Goal: Task Accomplishment & Management: Complete application form

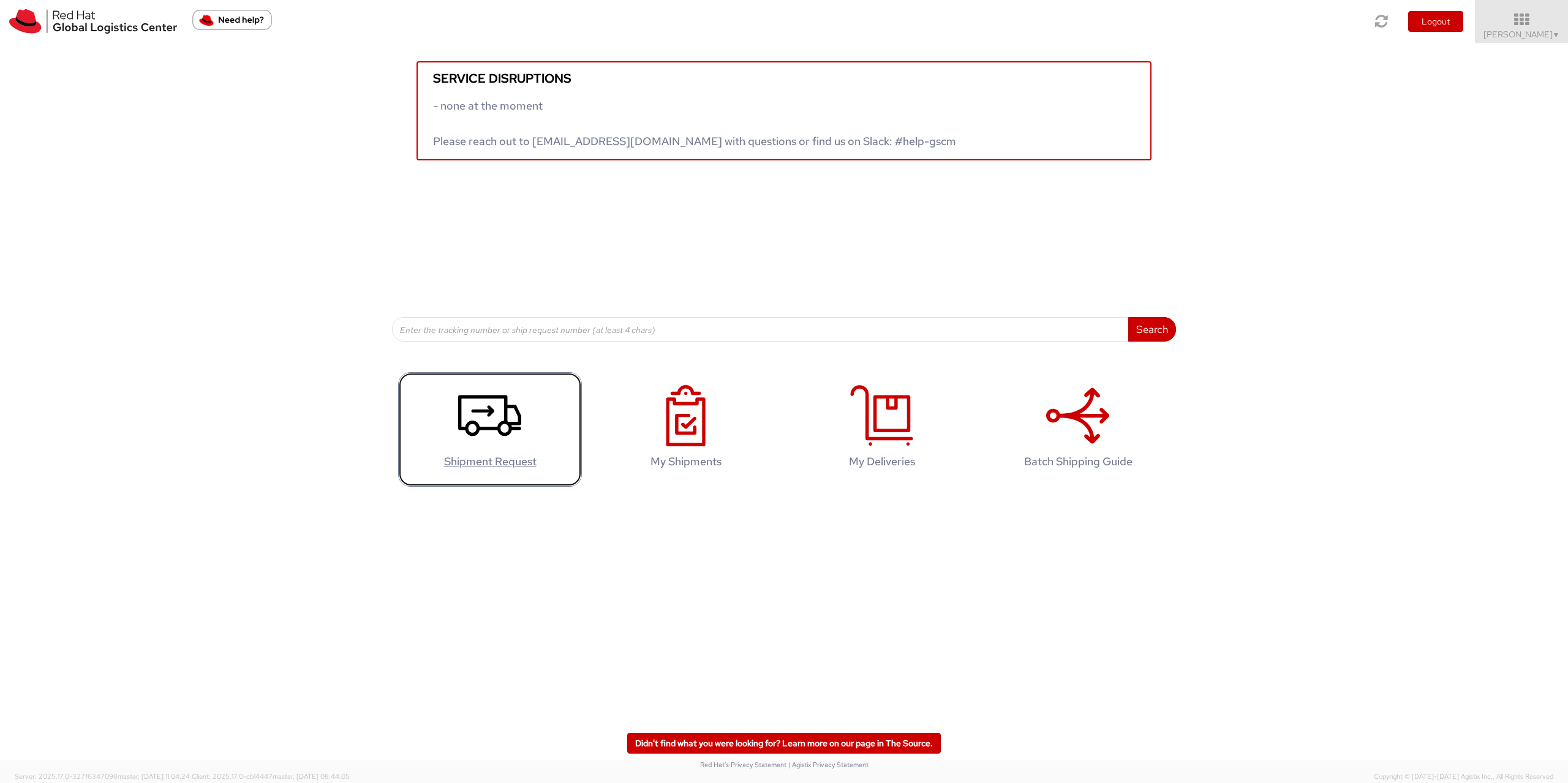
click at [511, 431] on use at bounding box center [489, 416] width 63 height 41
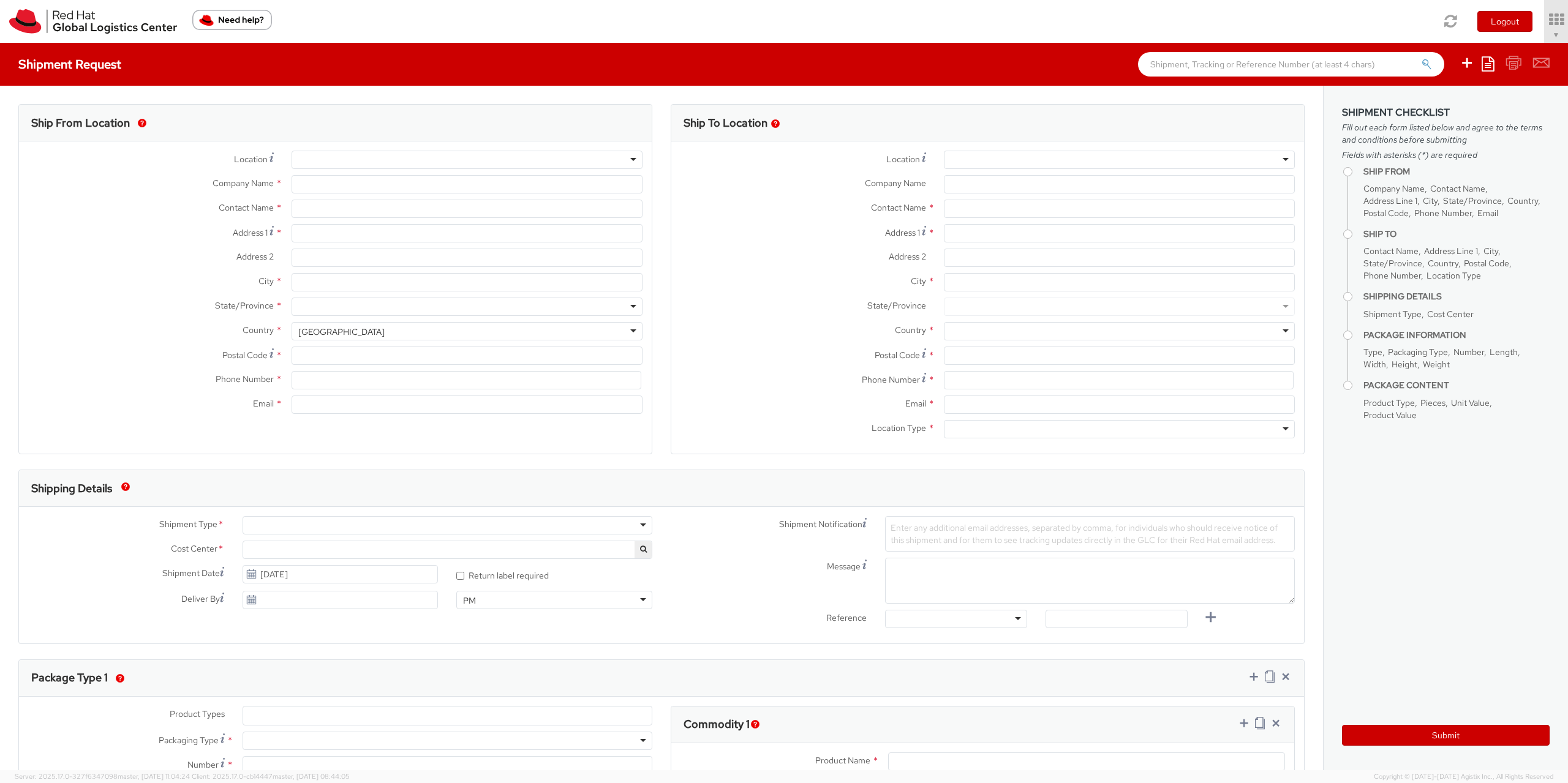
type input "Red Hat Czech s.r.o."
type input "[PERSON_NAME]"
type input "Purkynova 665/115"
type input "[GEOGRAPHIC_DATA]"
type input "621 00"
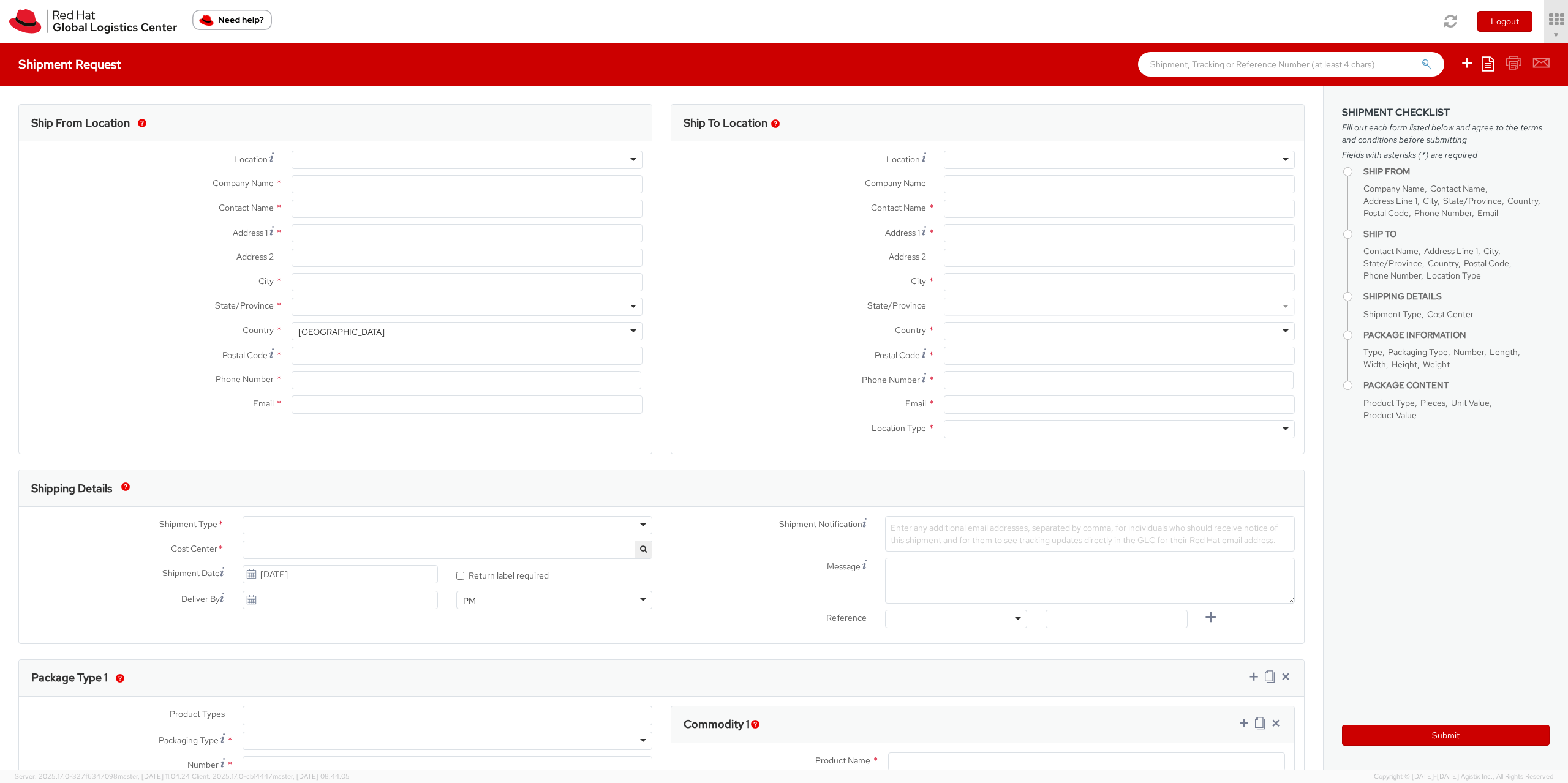
type input "420722077148"
type input "[EMAIL_ADDRESS][DOMAIN_NAME]"
select select "CM"
select select "KGS"
select select "901"
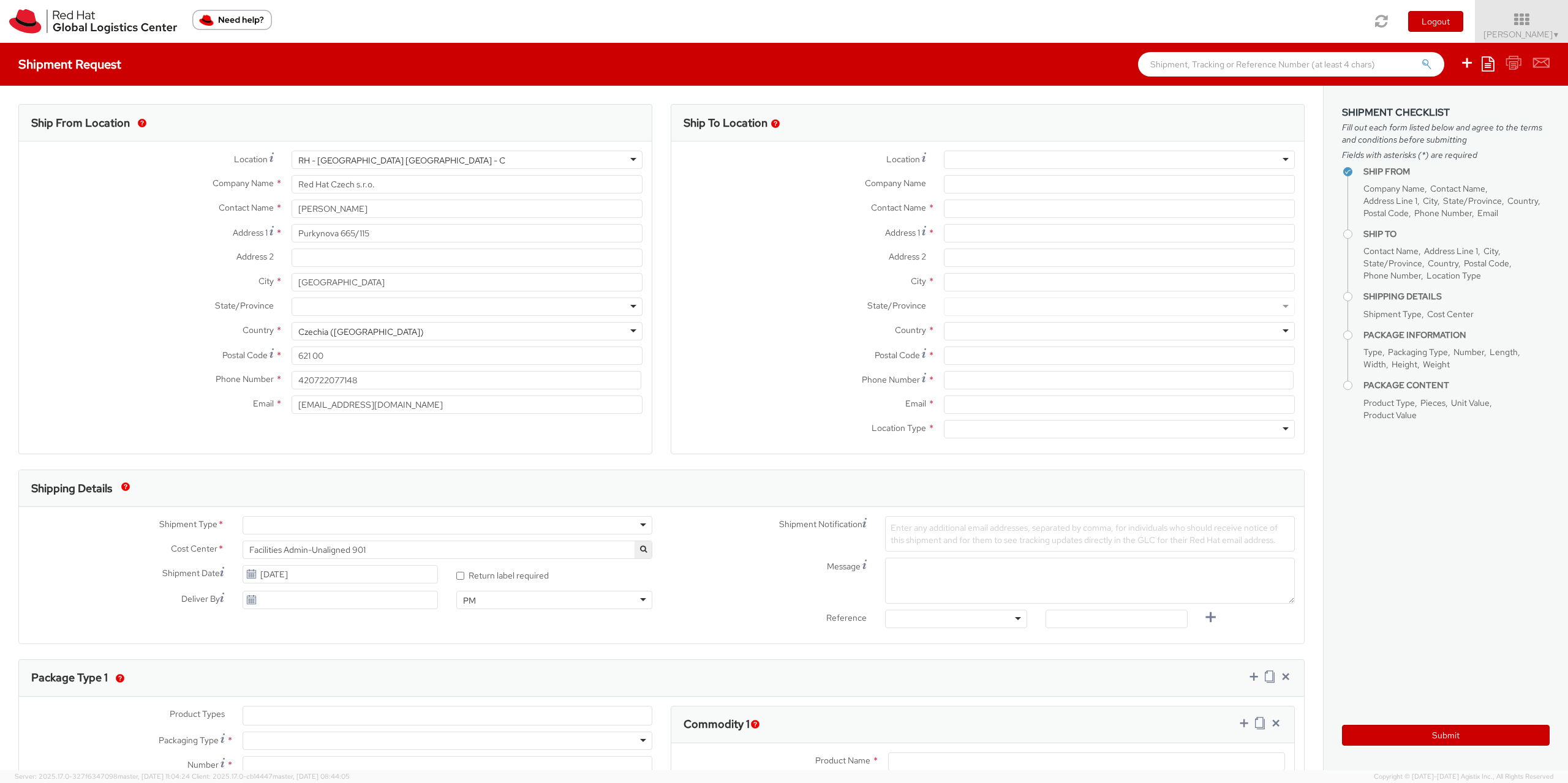
select select
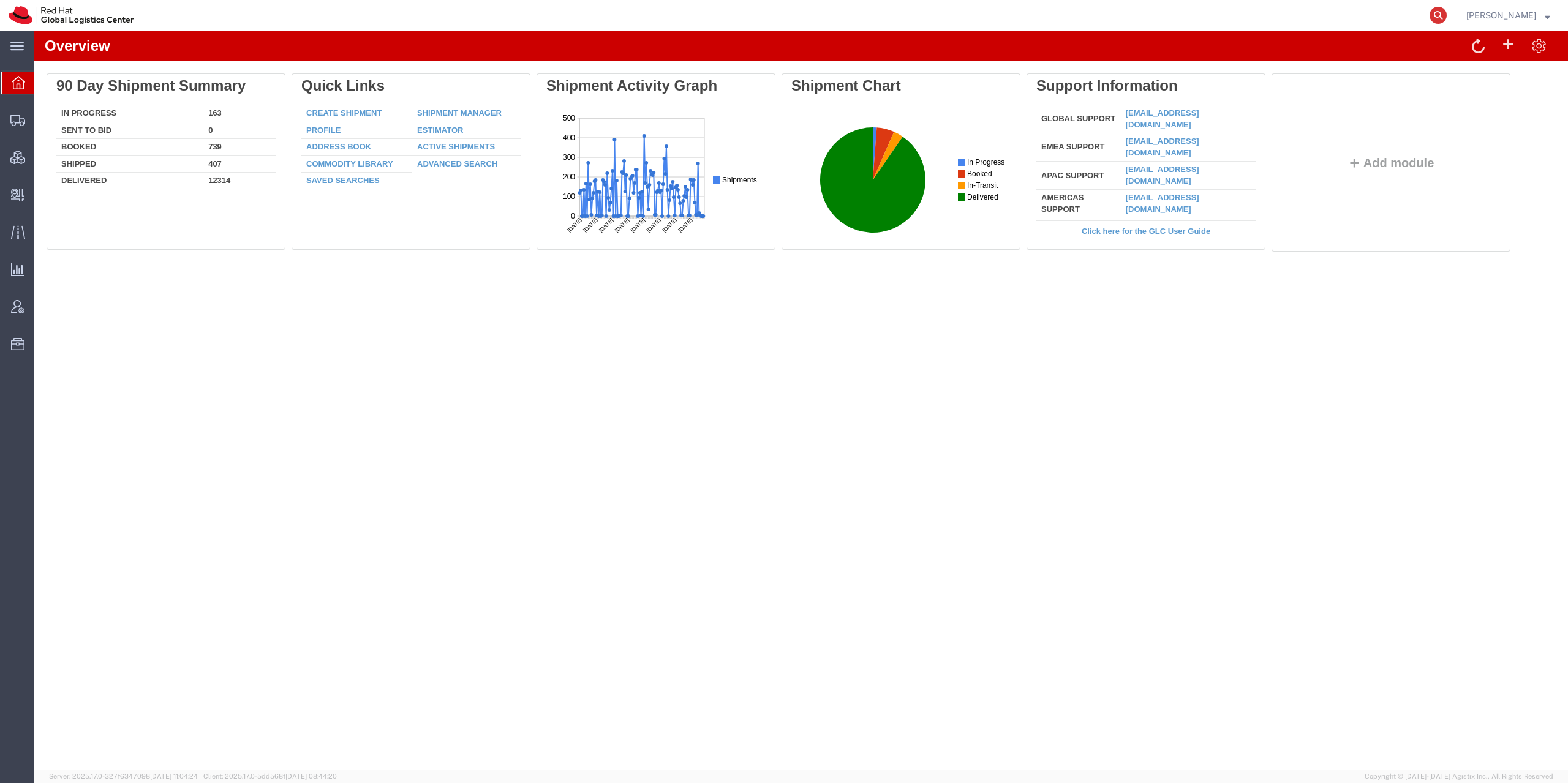
click at [1446, 14] on icon at bounding box center [1438, 16] width 17 height 17
paste input "396458106024"
type input "396458106024"
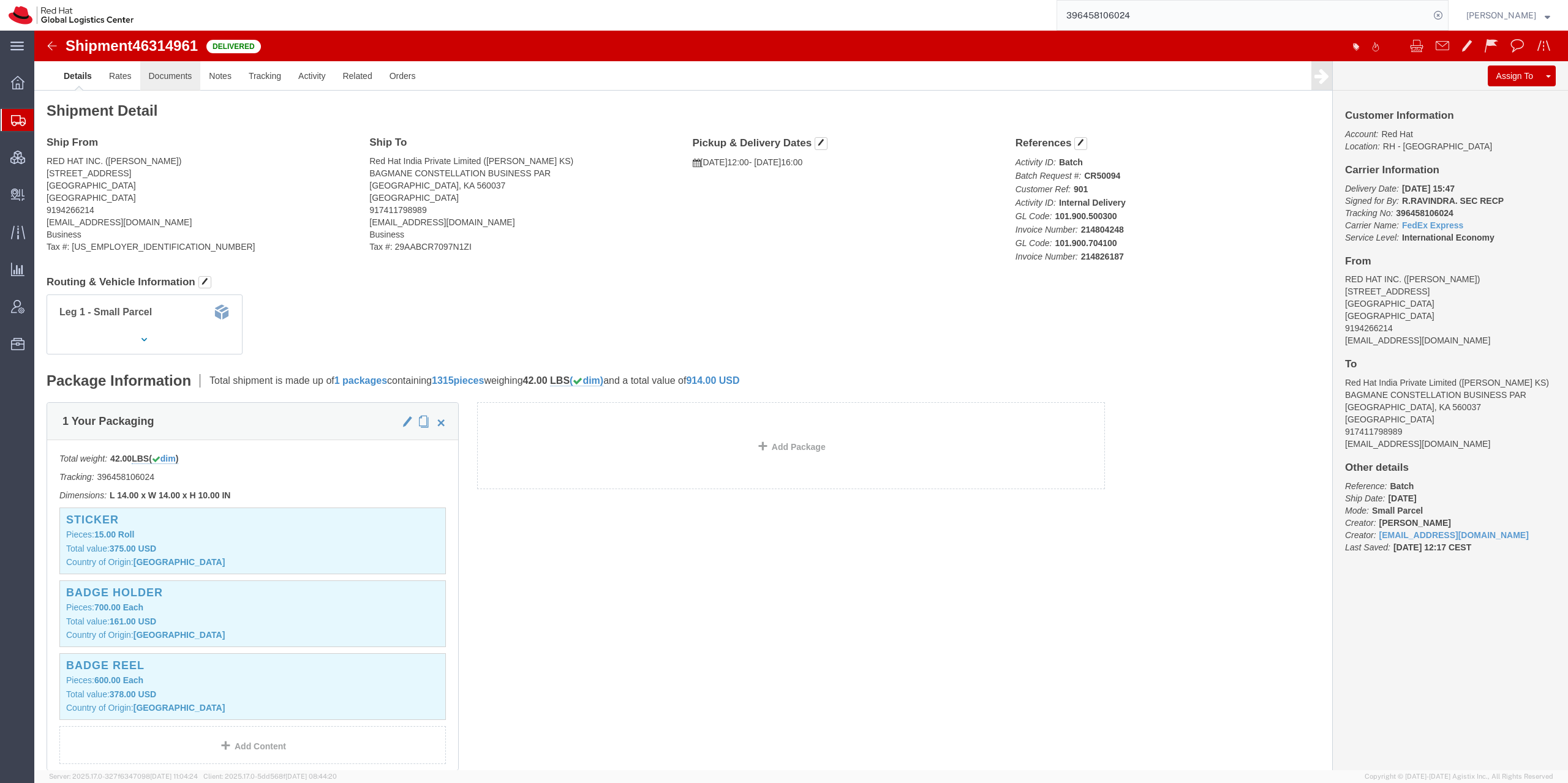
click link "Documents"
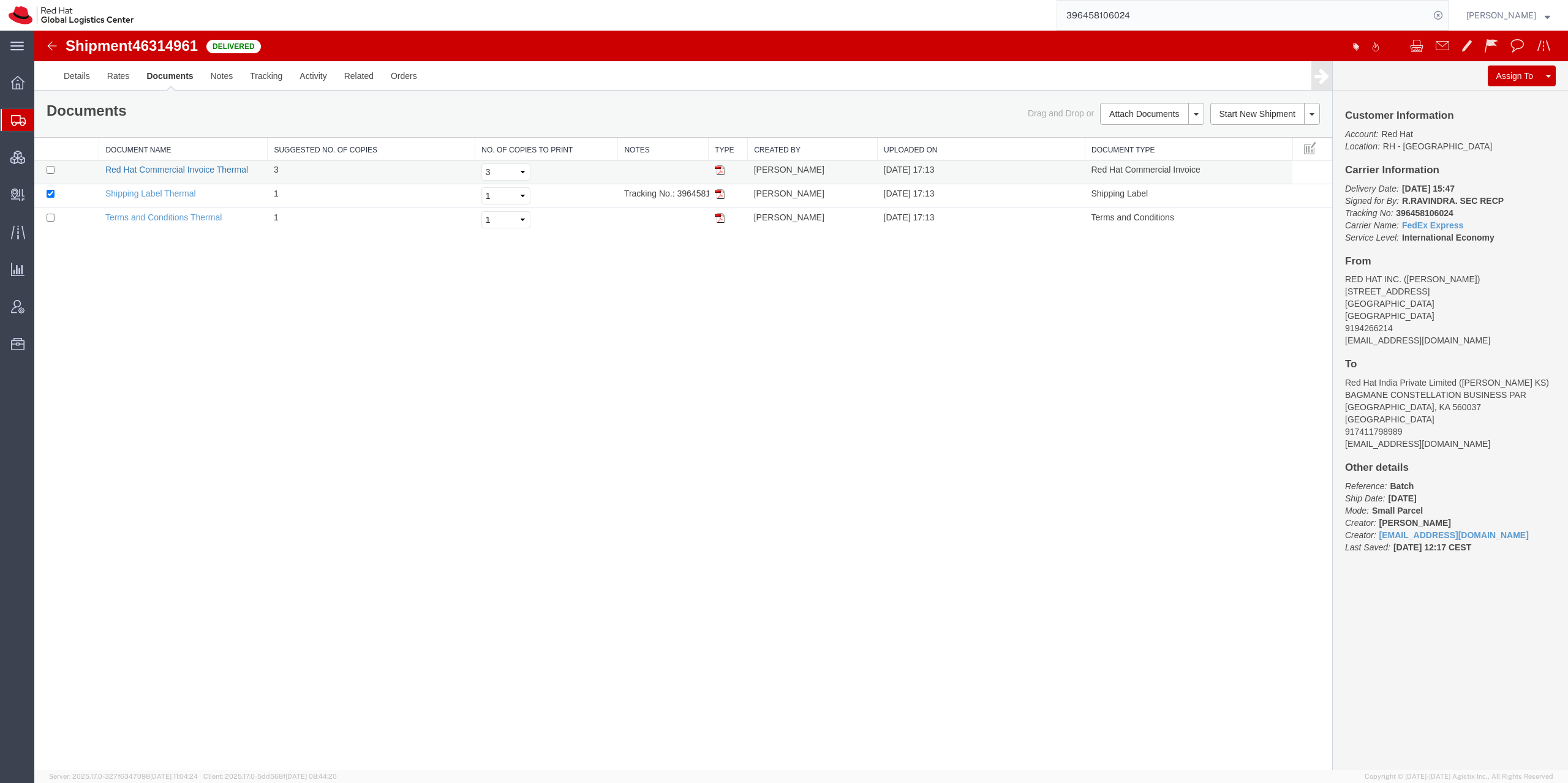
click at [183, 171] on link "Red Hat Commercial Invoice Thermal" at bounding box center [176, 170] width 143 height 10
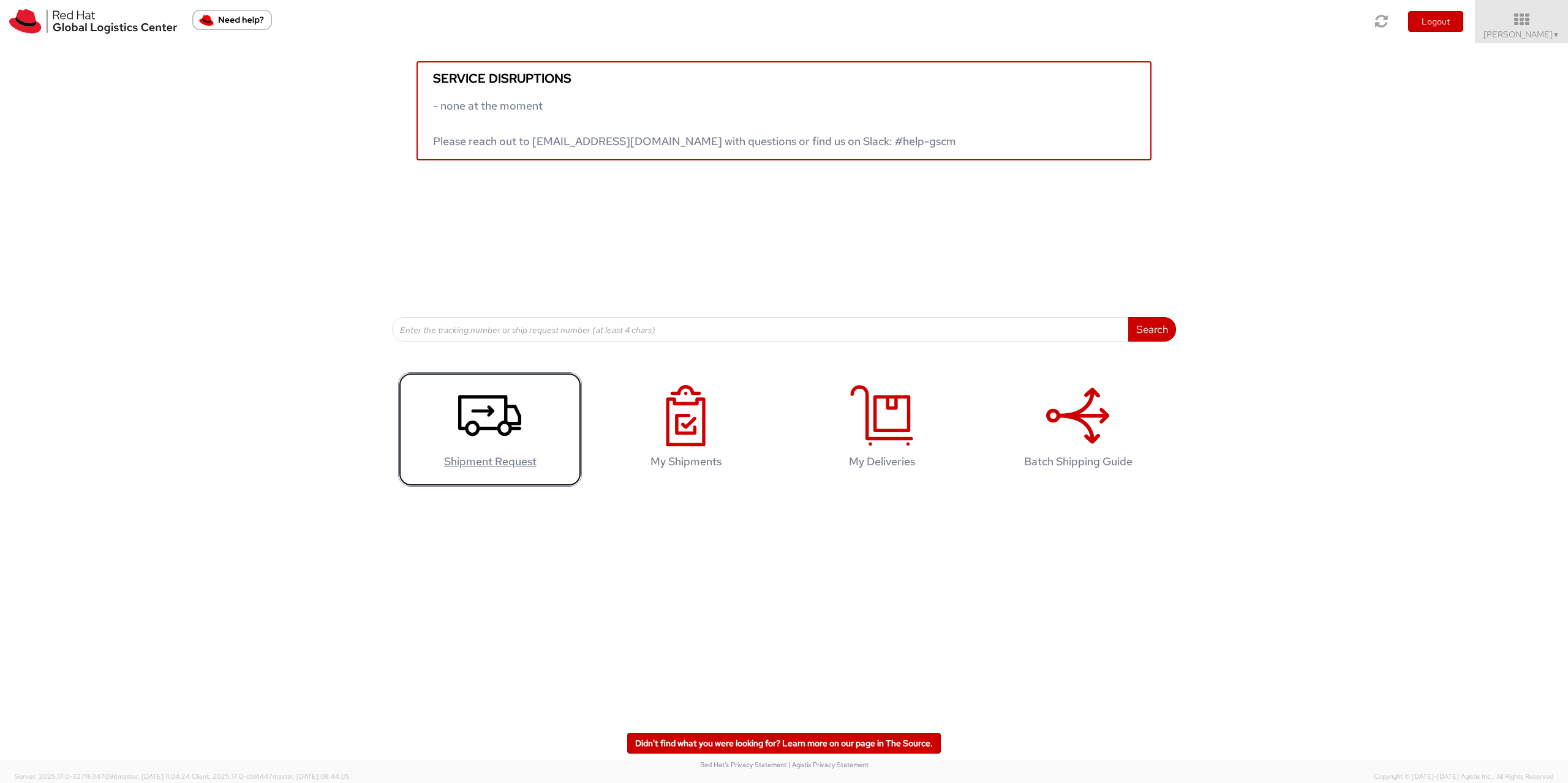
click at [475, 407] on icon at bounding box center [489, 416] width 63 height 61
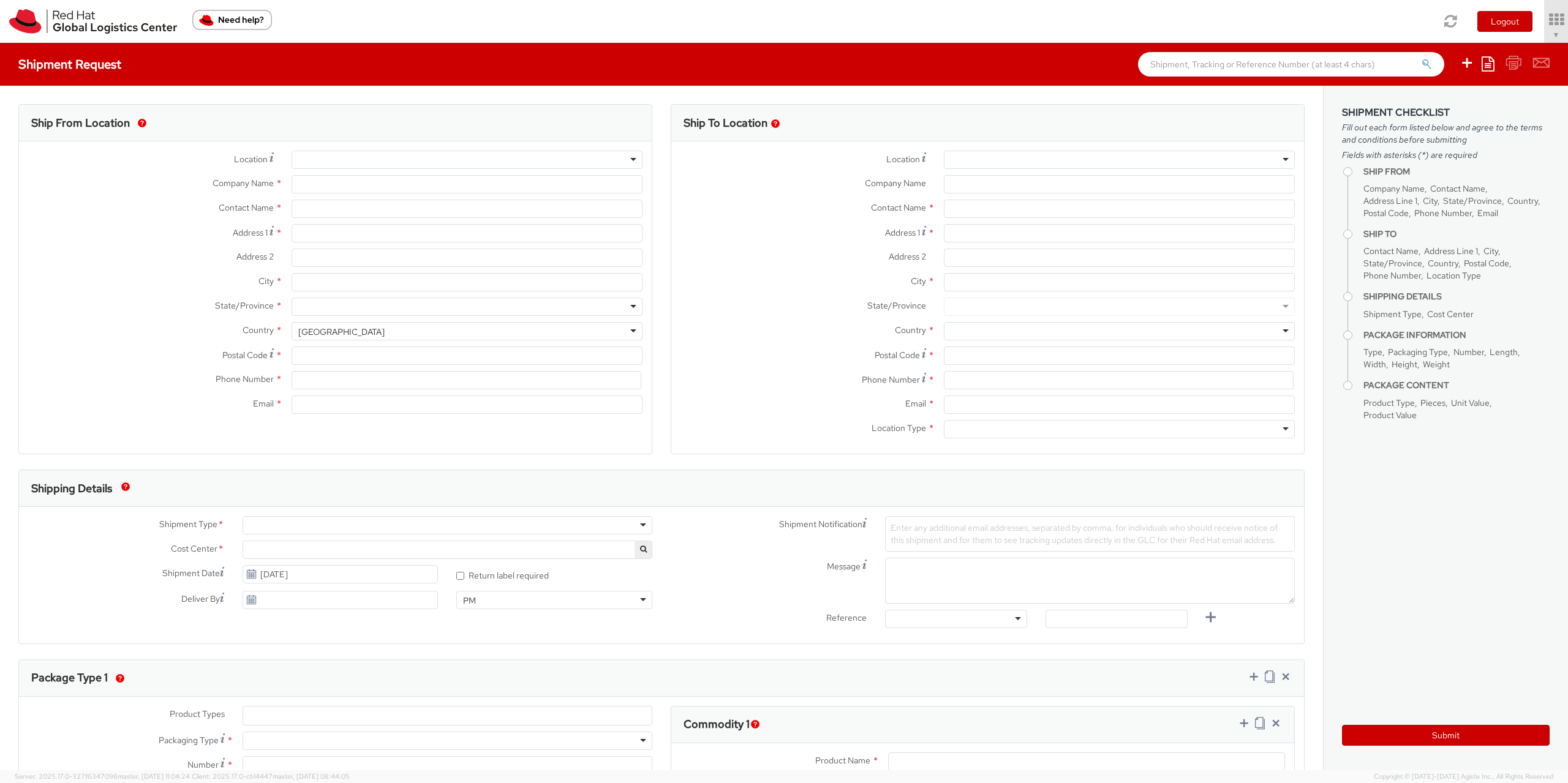
select select "901"
type input "Red Hat Czech s.r.o."
type input "[PERSON_NAME]"
type input "Purkynova 665/115"
type input "[GEOGRAPHIC_DATA]"
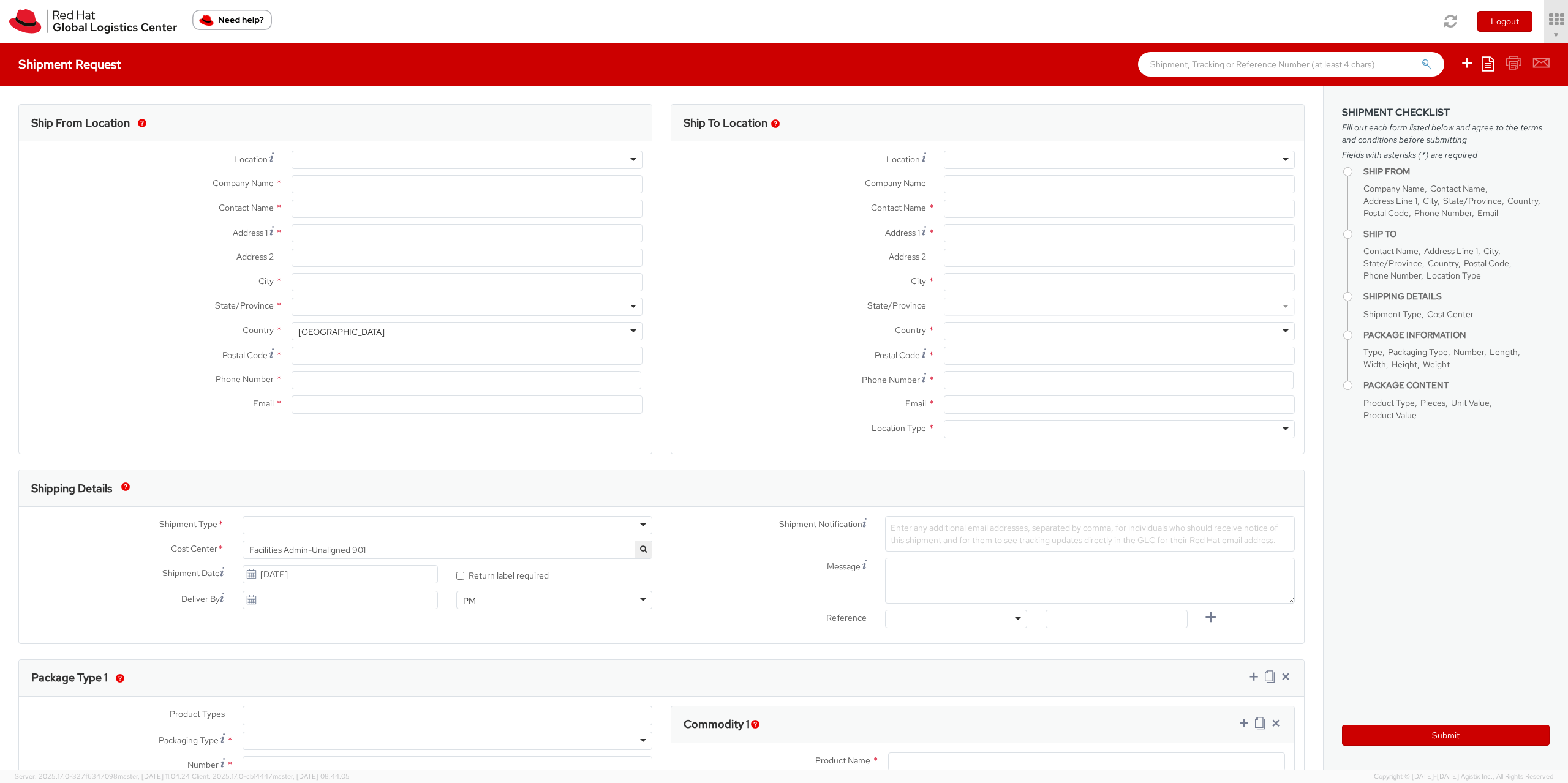
type input "621 00"
type input "420722077148"
type input "[EMAIL_ADDRESS][DOMAIN_NAME]"
select select "CM"
select select "KGS"
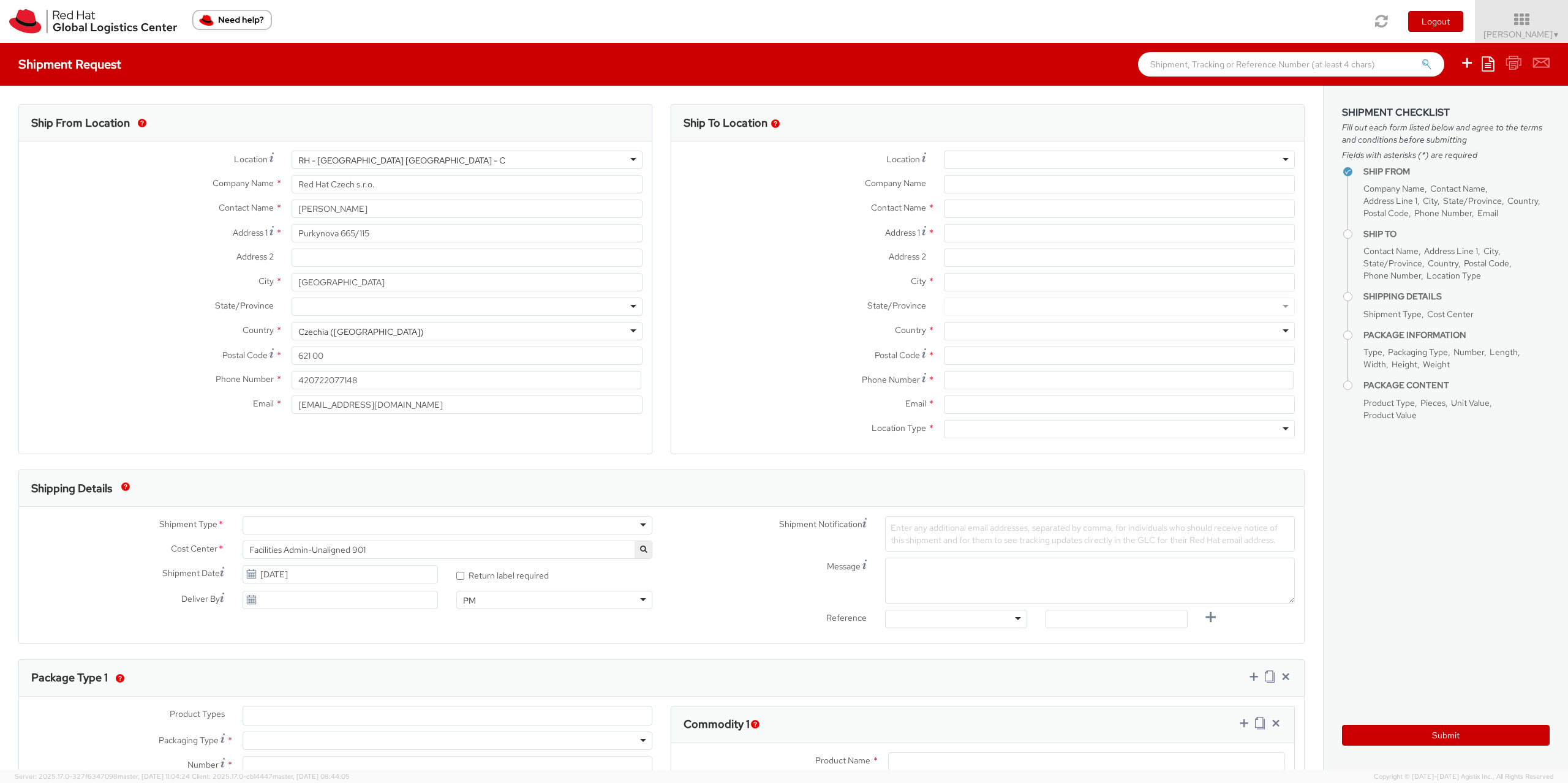
select select
click at [119, 19] on img at bounding box center [93, 21] width 168 height 24
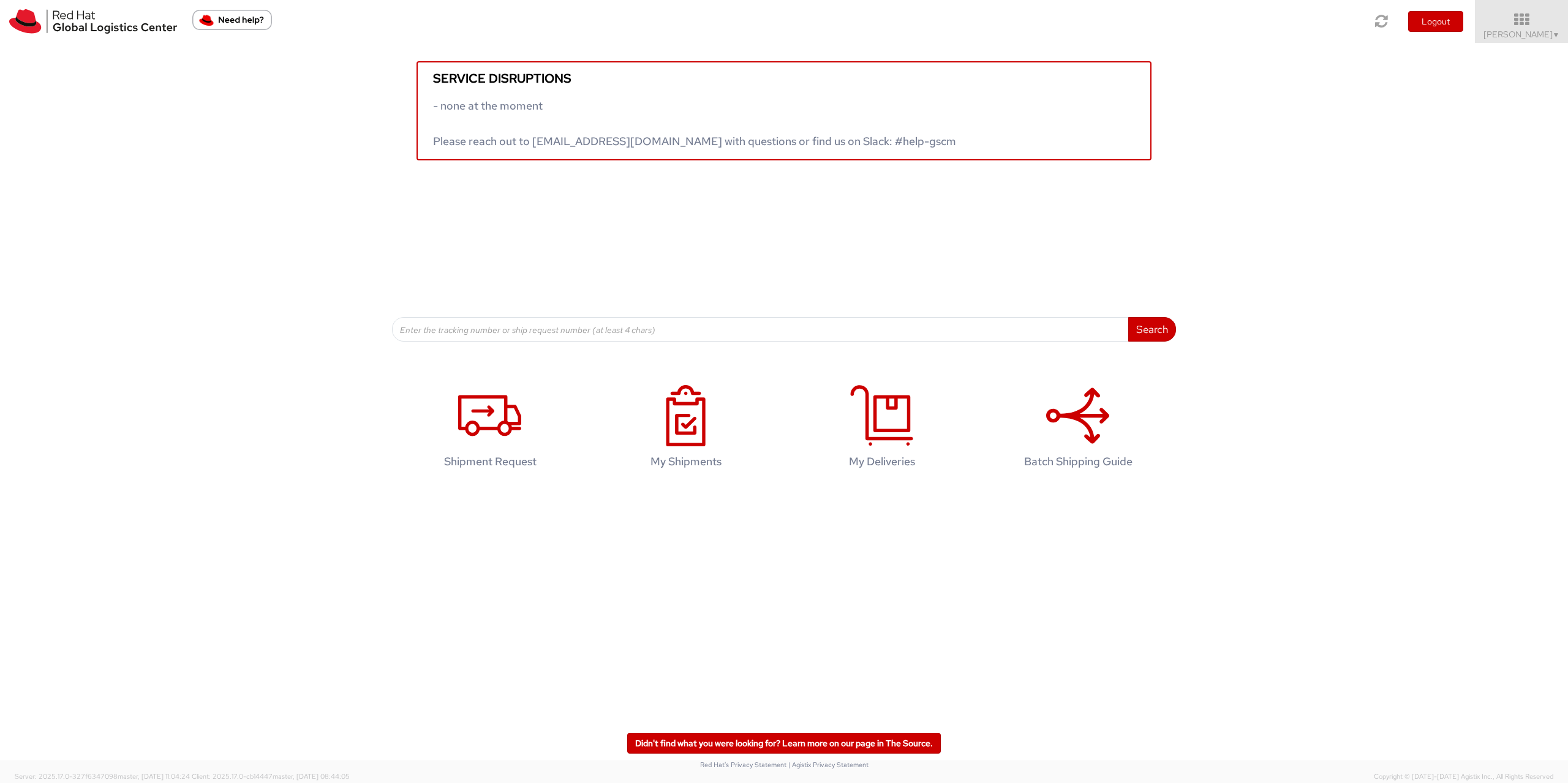
click at [219, 16] on img "Need help?" at bounding box center [232, 20] width 80 height 20
click at [259, 23] on img "Need help?" at bounding box center [232, 20] width 80 height 20
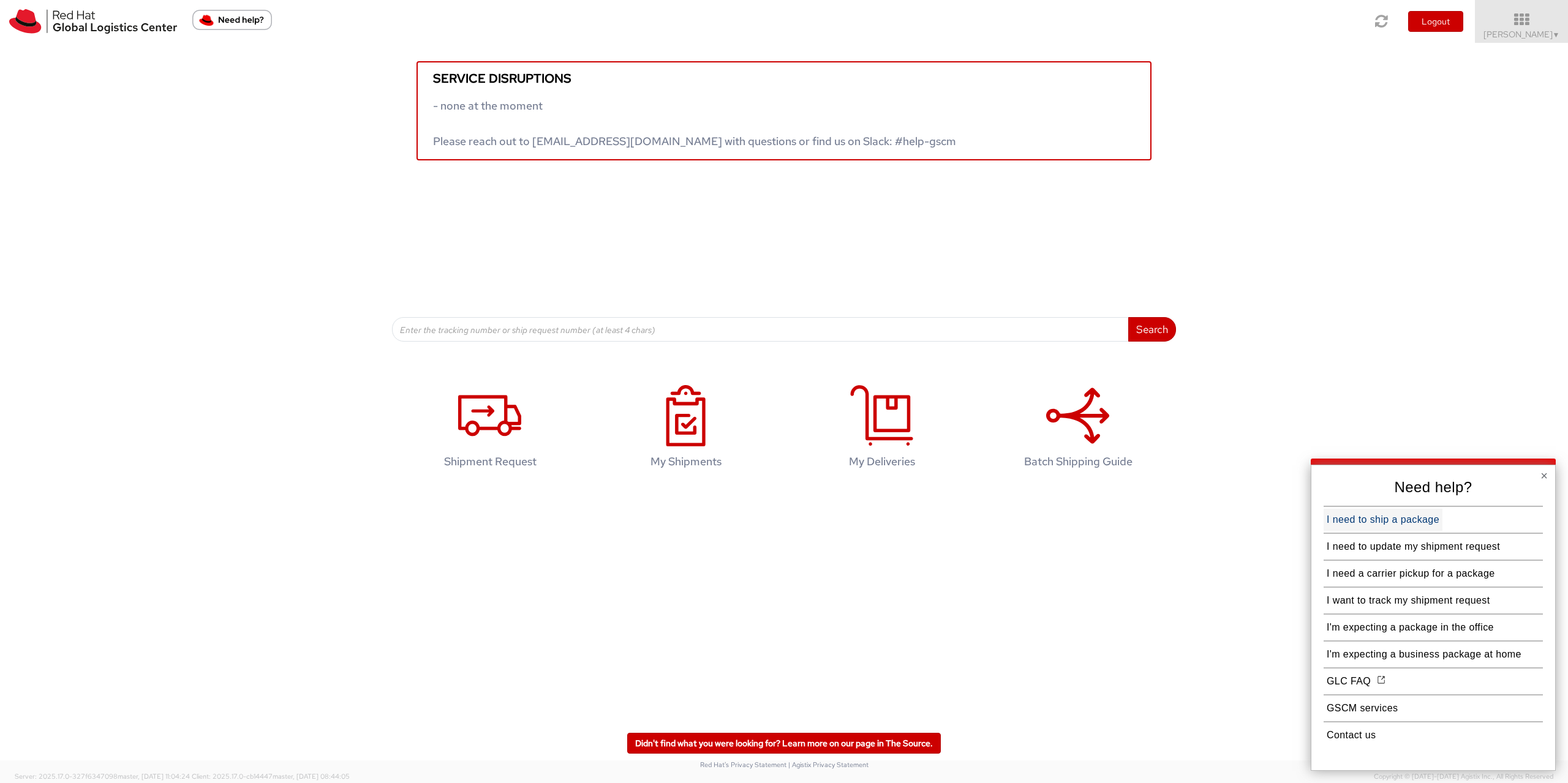
click at [1410, 514] on button "I need to ship a package" at bounding box center [1383, 519] width 119 height 22
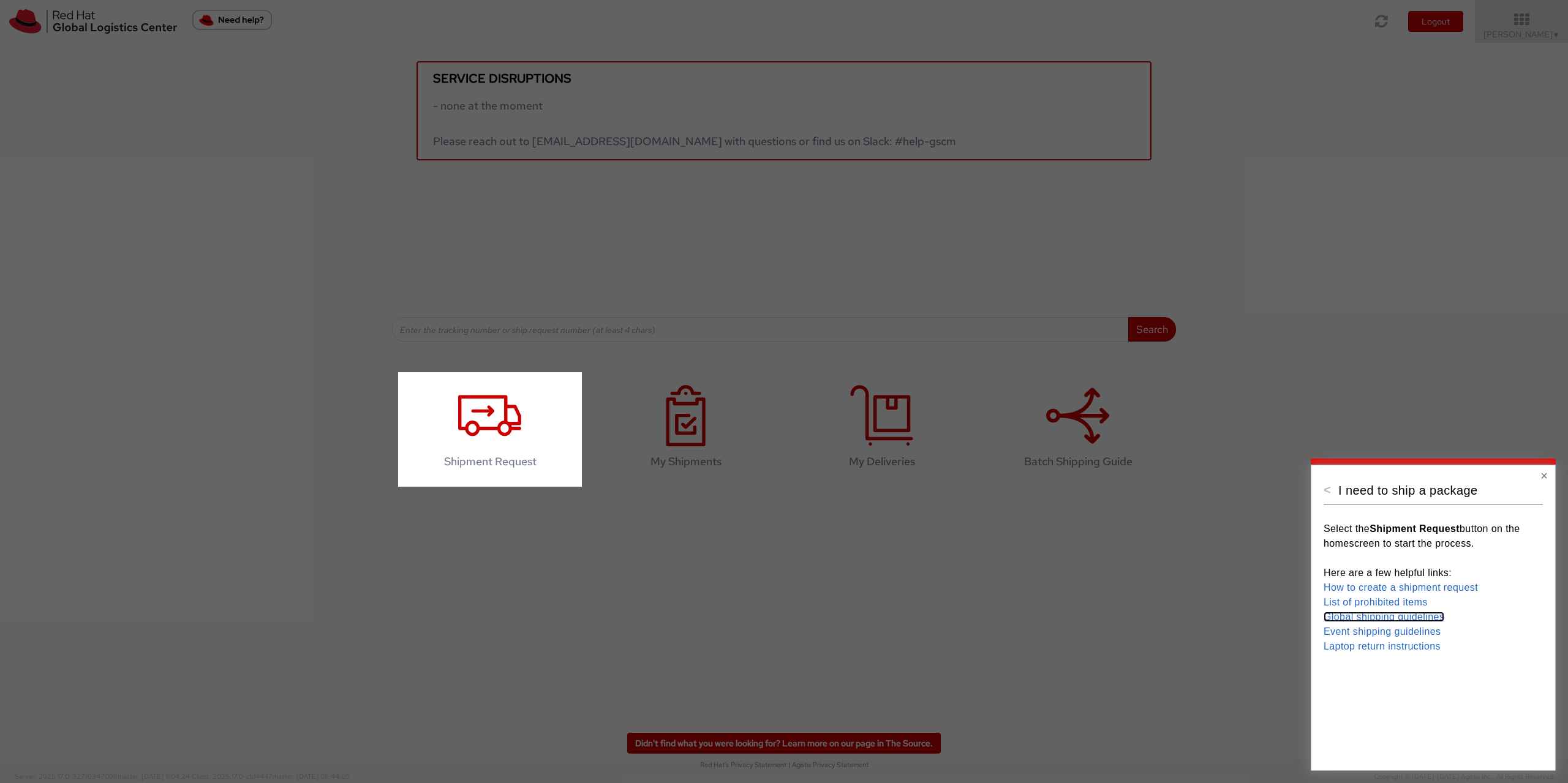
click at [1375, 615] on link "Global shipping guidelines" at bounding box center [1384, 617] width 121 height 11
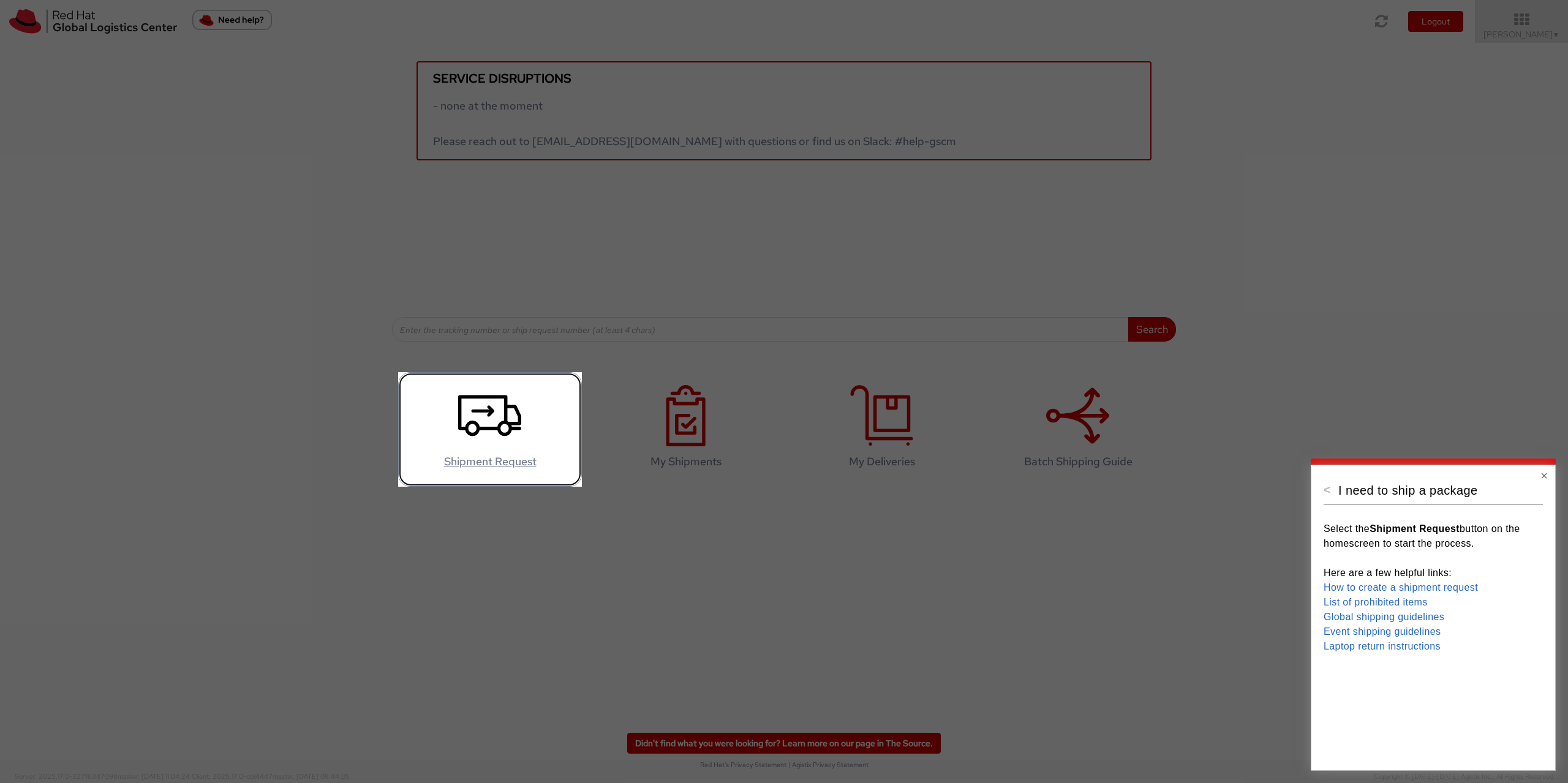
click at [474, 416] on icon at bounding box center [489, 416] width 63 height 61
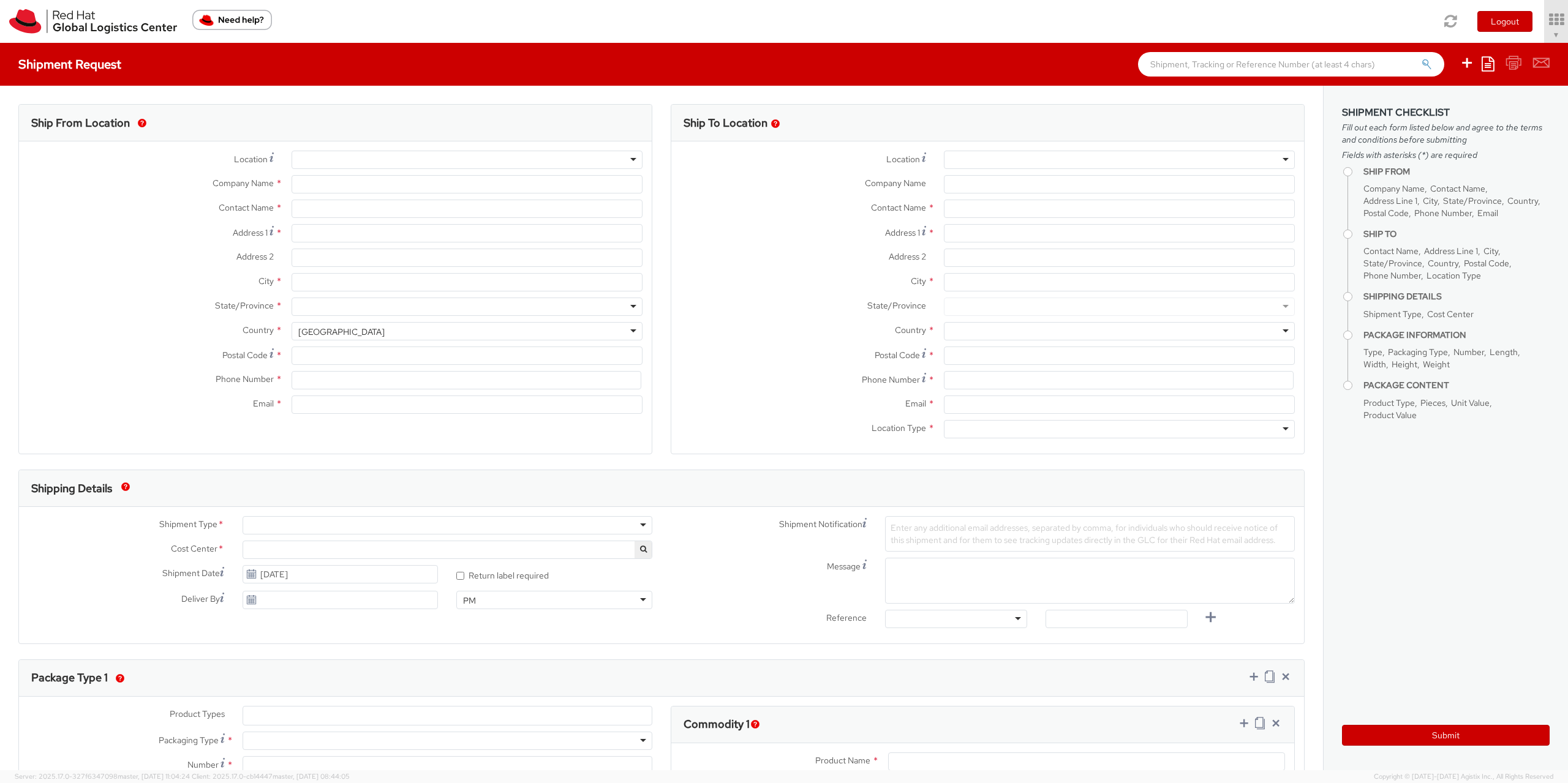
select select "901"
type input "Red Hat Czech s.r.o."
type input "[PERSON_NAME]"
type input "Purkynova 665/115"
type input "[GEOGRAPHIC_DATA]"
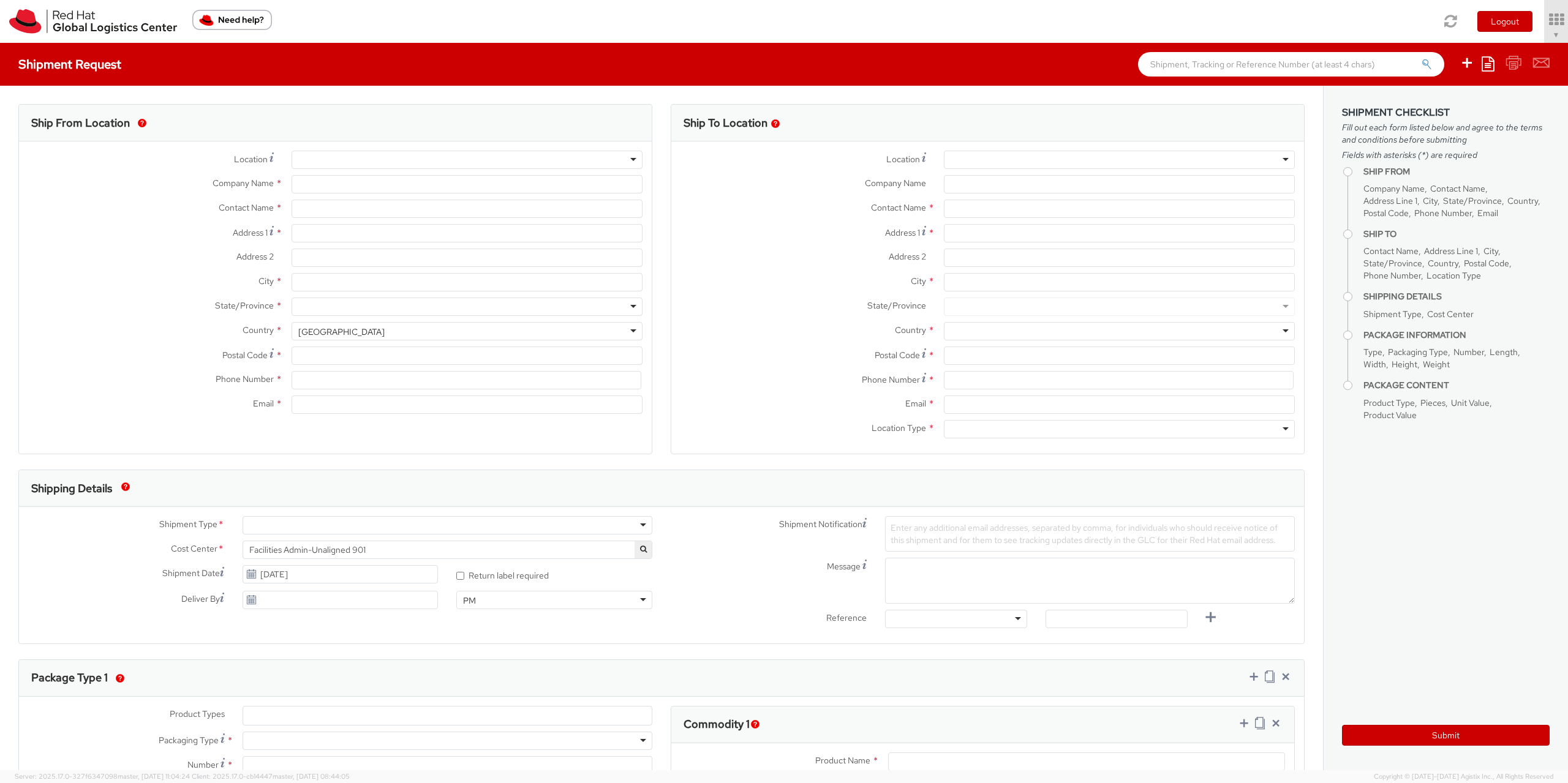
type input "621 00"
type input "420722077148"
type input "[EMAIL_ADDRESS][DOMAIN_NAME]"
select select "CM"
select select "KGS"
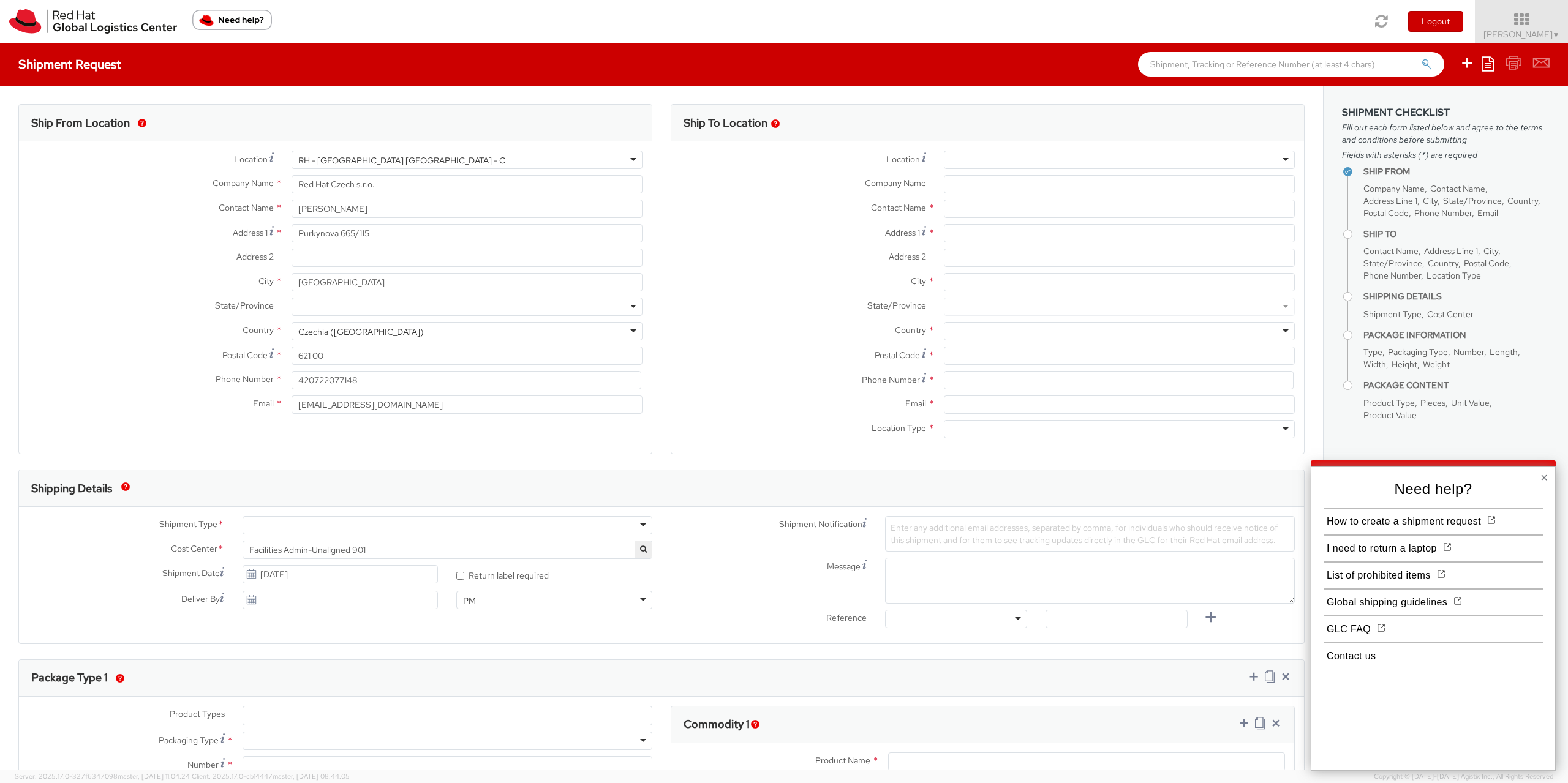
select select
click at [1422, 525] on button "How to create a shipment request" at bounding box center [1403, 521] width 160 height 22
click at [87, 9] on img at bounding box center [93, 21] width 168 height 24
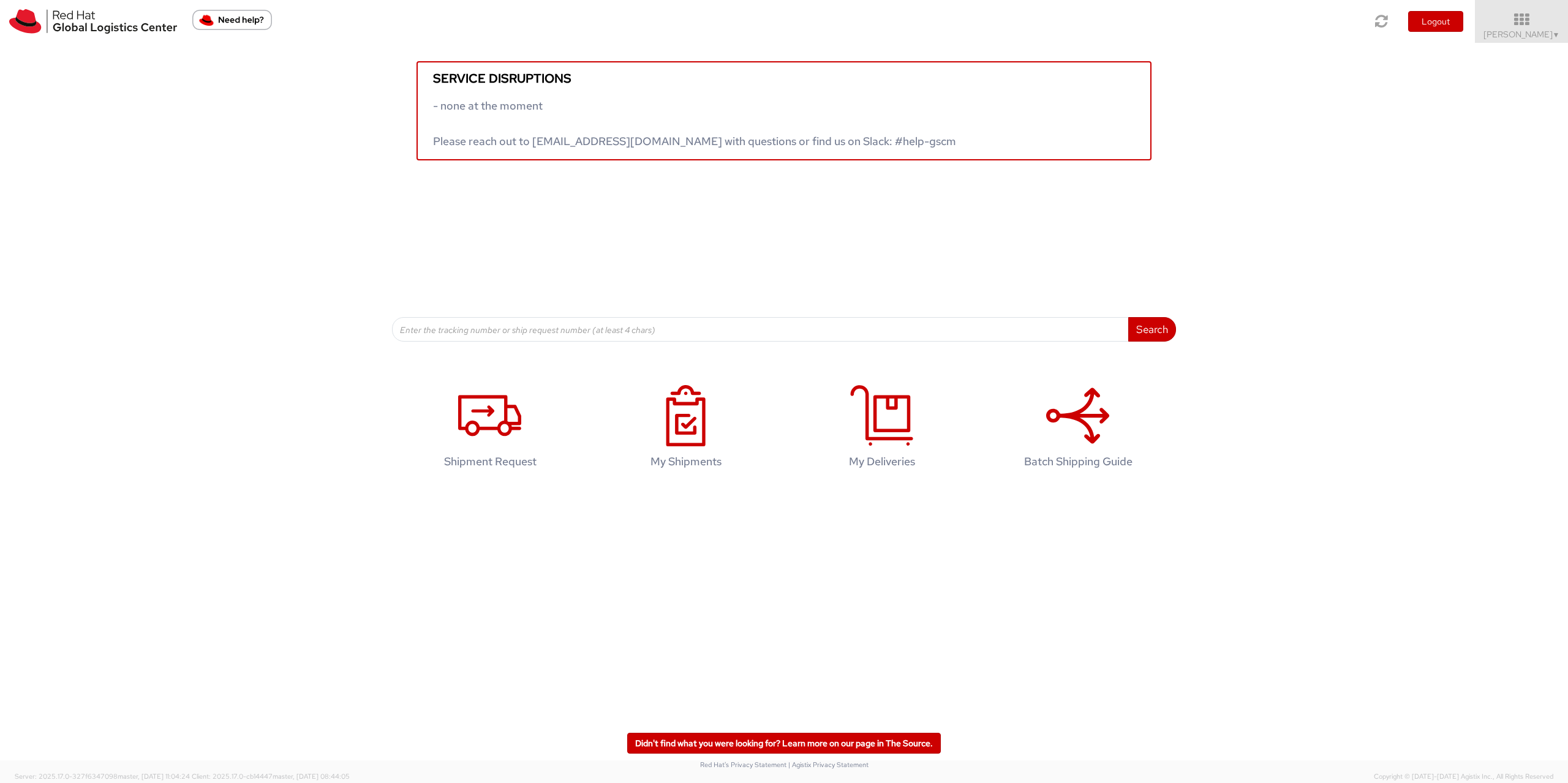
click at [244, 19] on img "Need help?" at bounding box center [232, 20] width 80 height 20
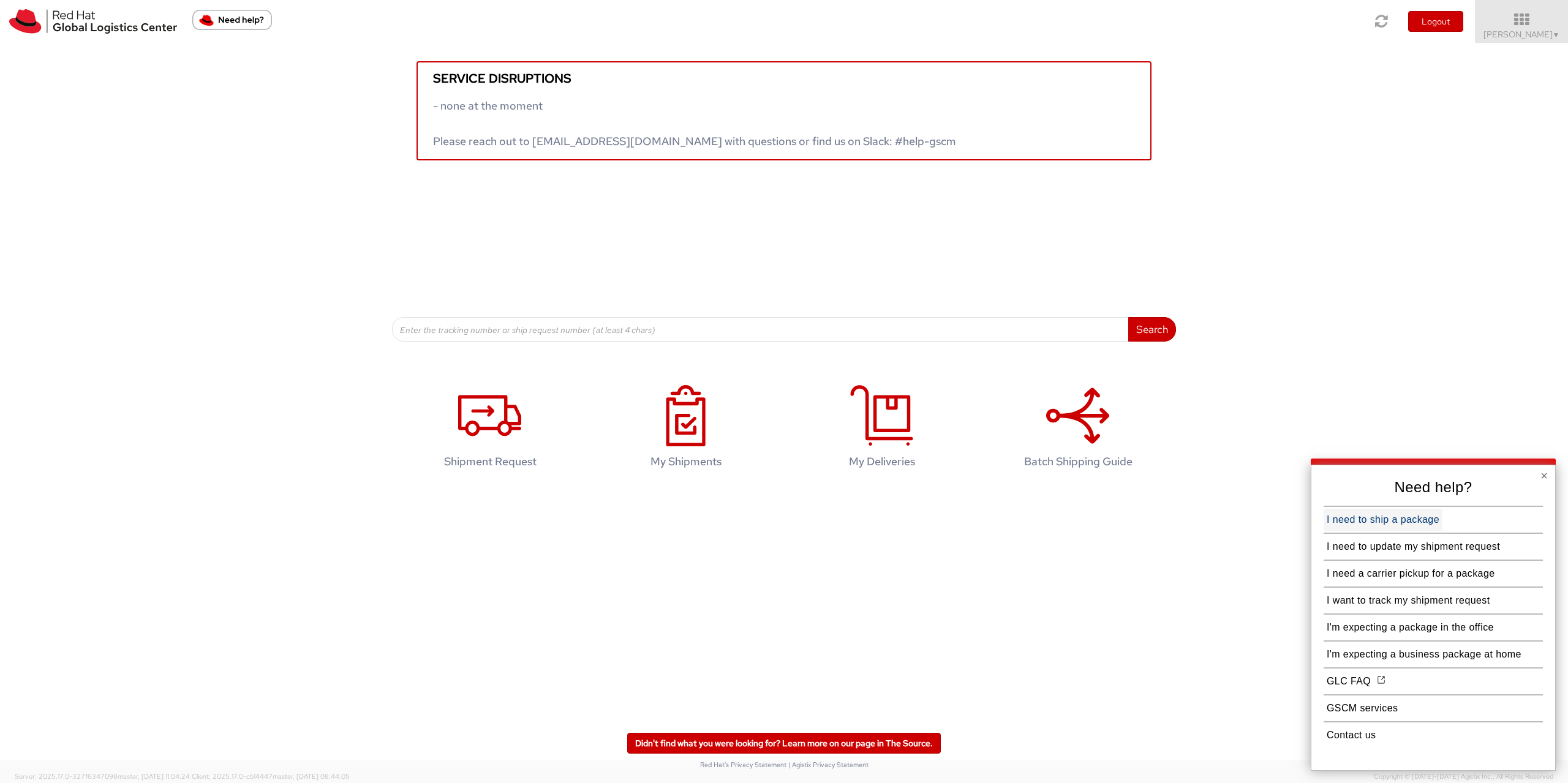
click at [1388, 521] on button "I need to ship a package" at bounding box center [1383, 519] width 119 height 22
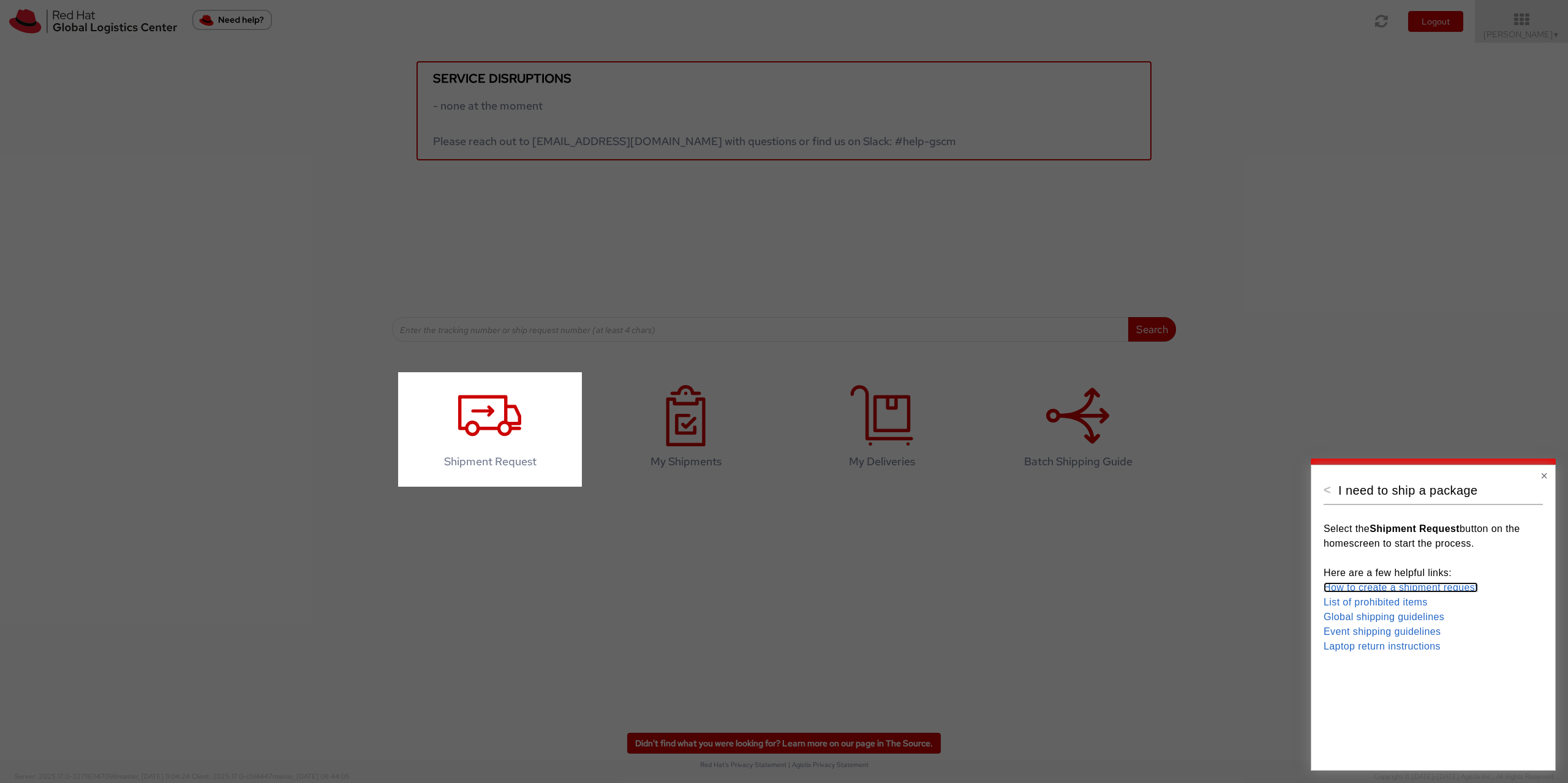
click at [1435, 583] on link "How to create a shipment request" at bounding box center [1401, 587] width 155 height 11
click at [213, 125] on div at bounding box center [199, 391] width 398 height 783
click at [1329, 489] on button "<" at bounding box center [1327, 490] width 7 height 12
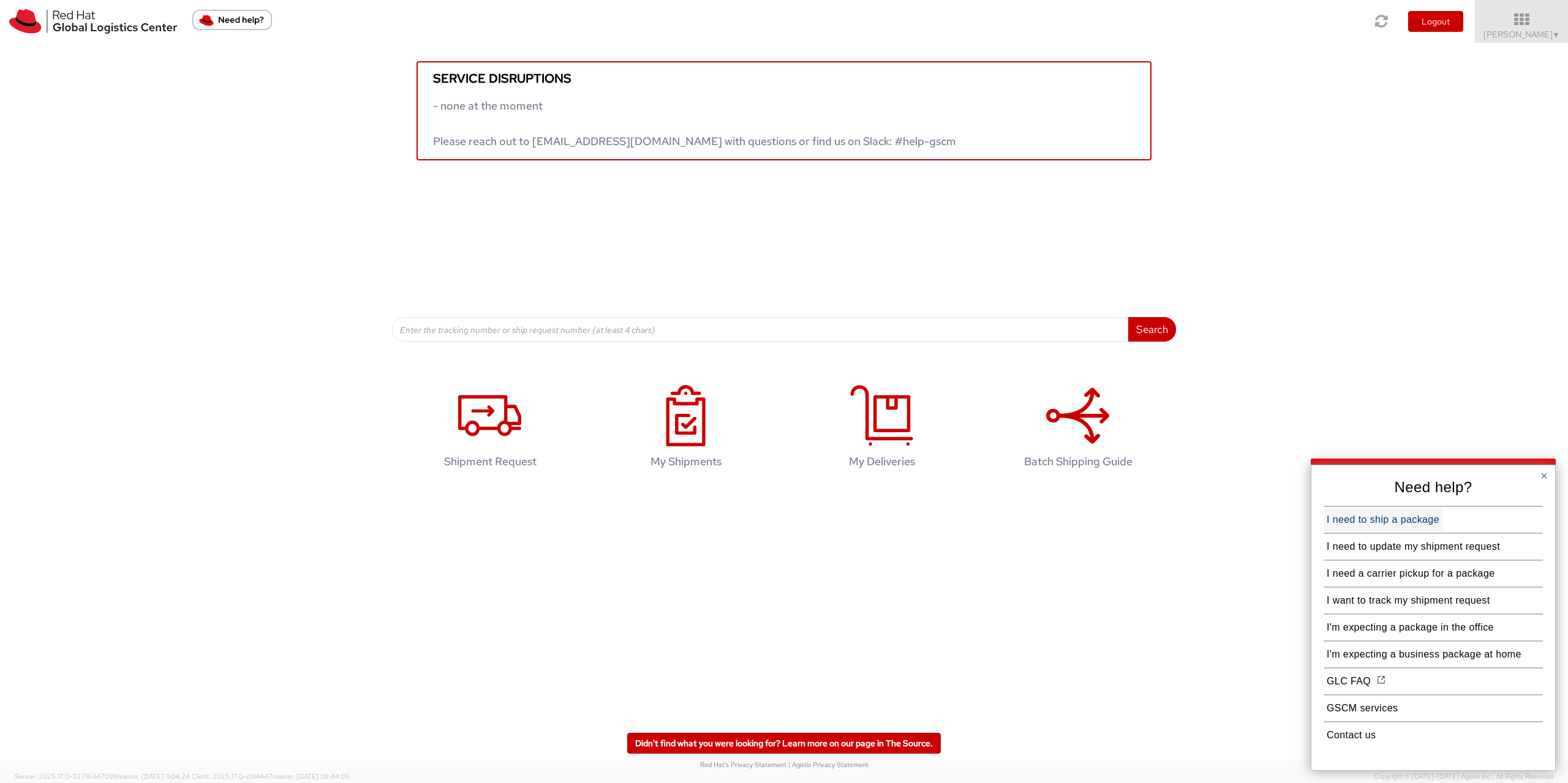
click at [1385, 524] on button "I need to ship a package" at bounding box center [1383, 519] width 119 height 22
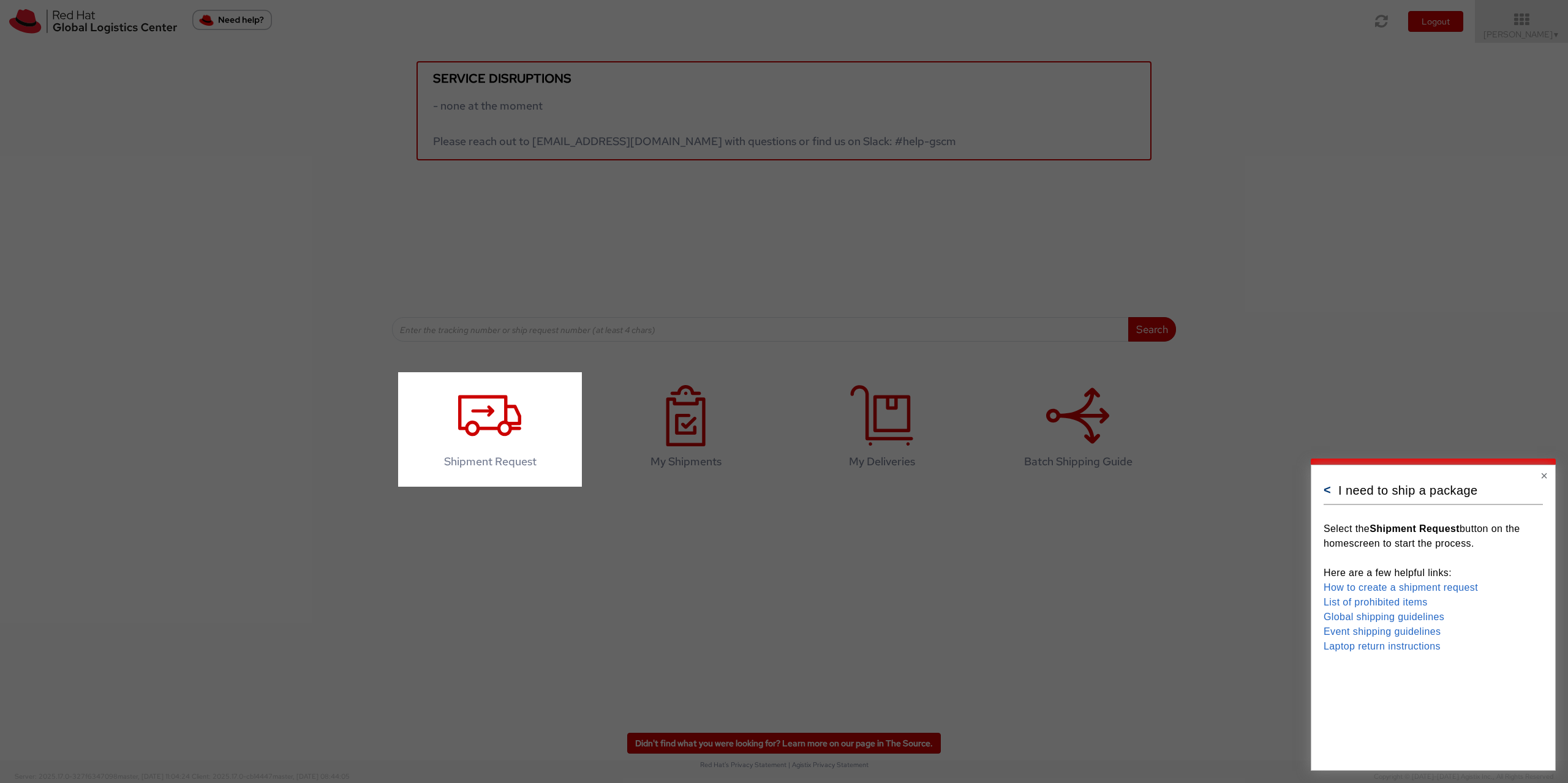
click at [1330, 493] on button "<" at bounding box center [1327, 490] width 7 height 12
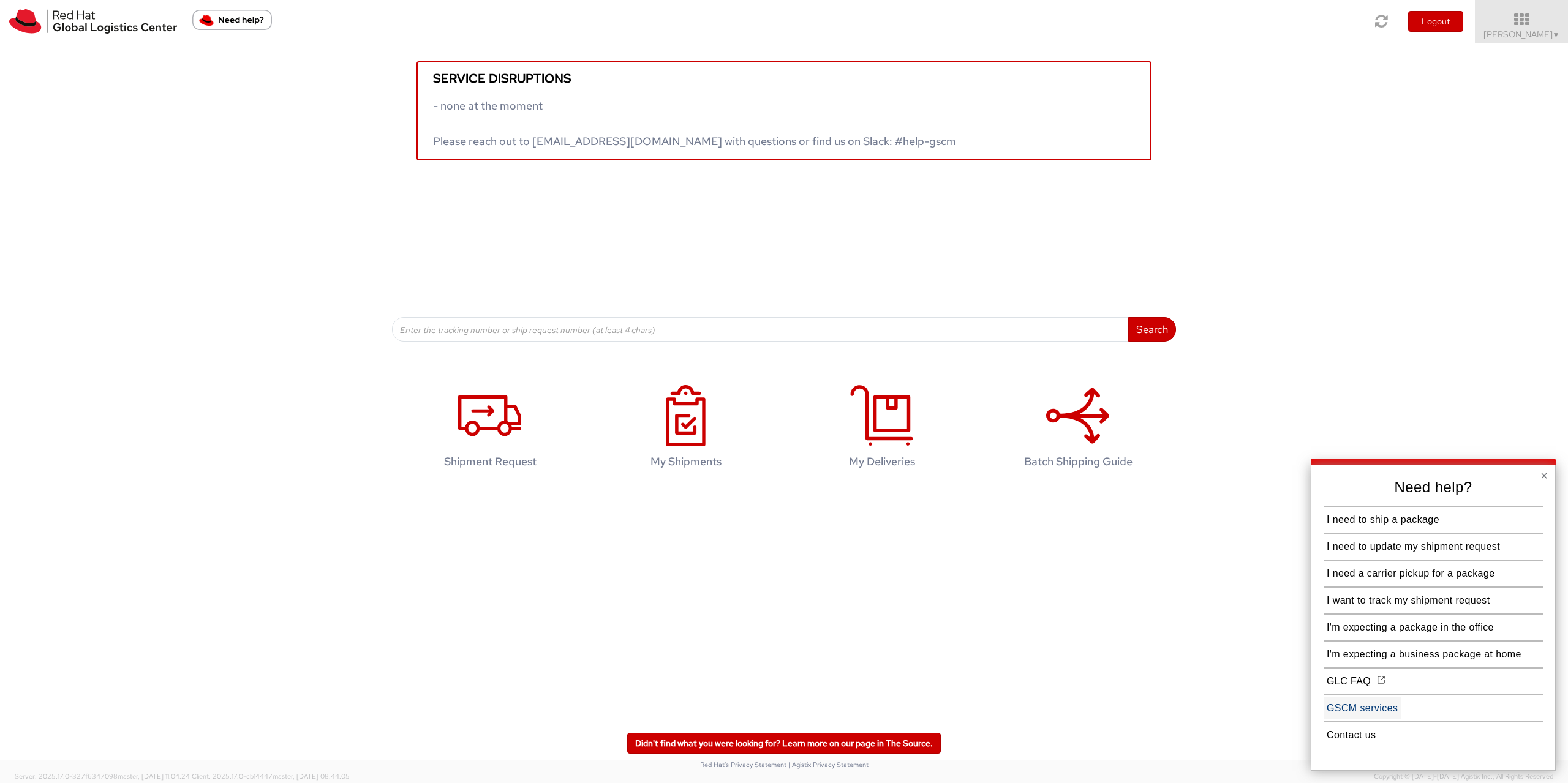
click at [1372, 717] on button "GSCM services" at bounding box center [1362, 708] width 77 height 22
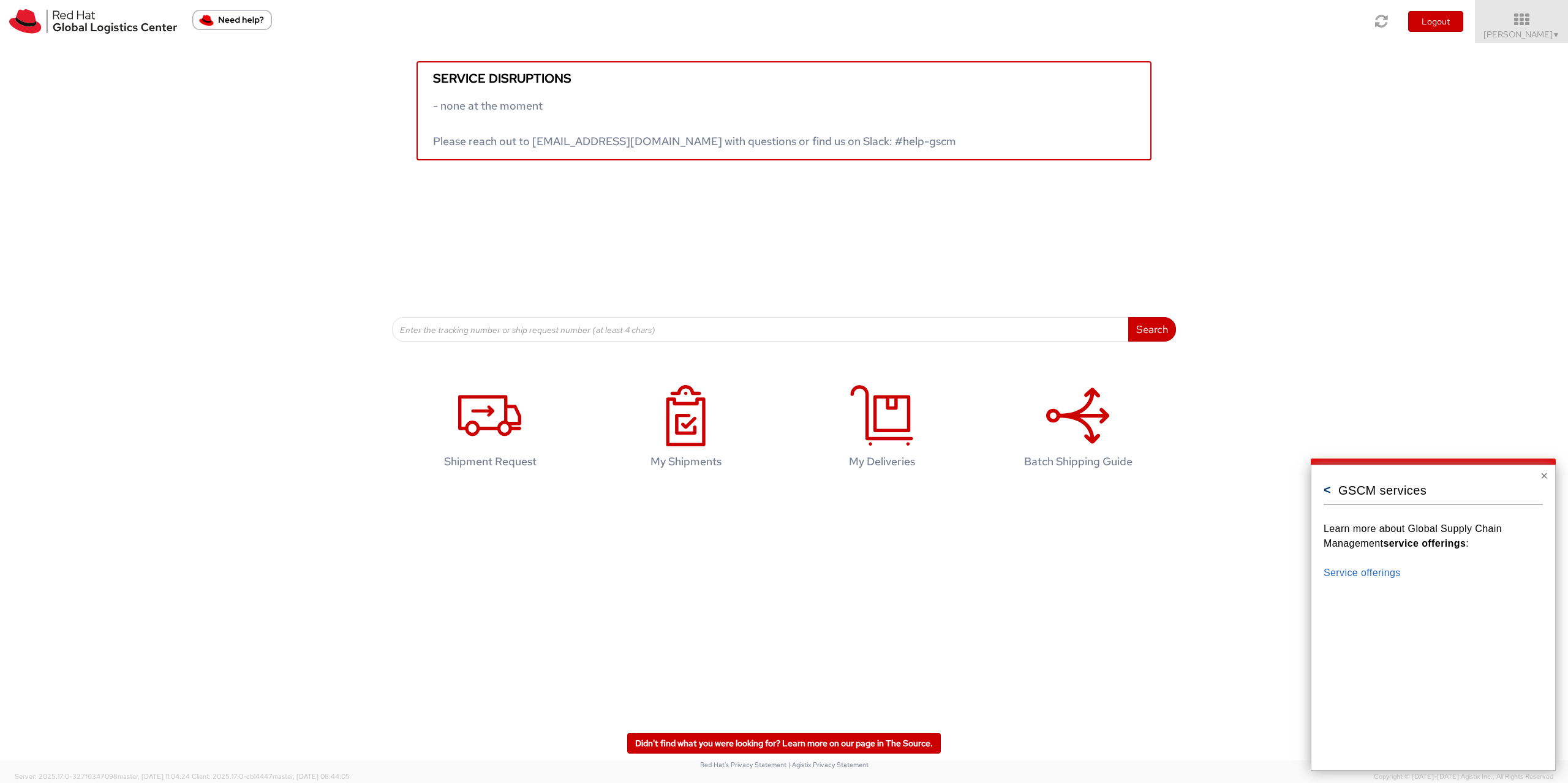
click at [1330, 489] on button "<" at bounding box center [1327, 490] width 7 height 12
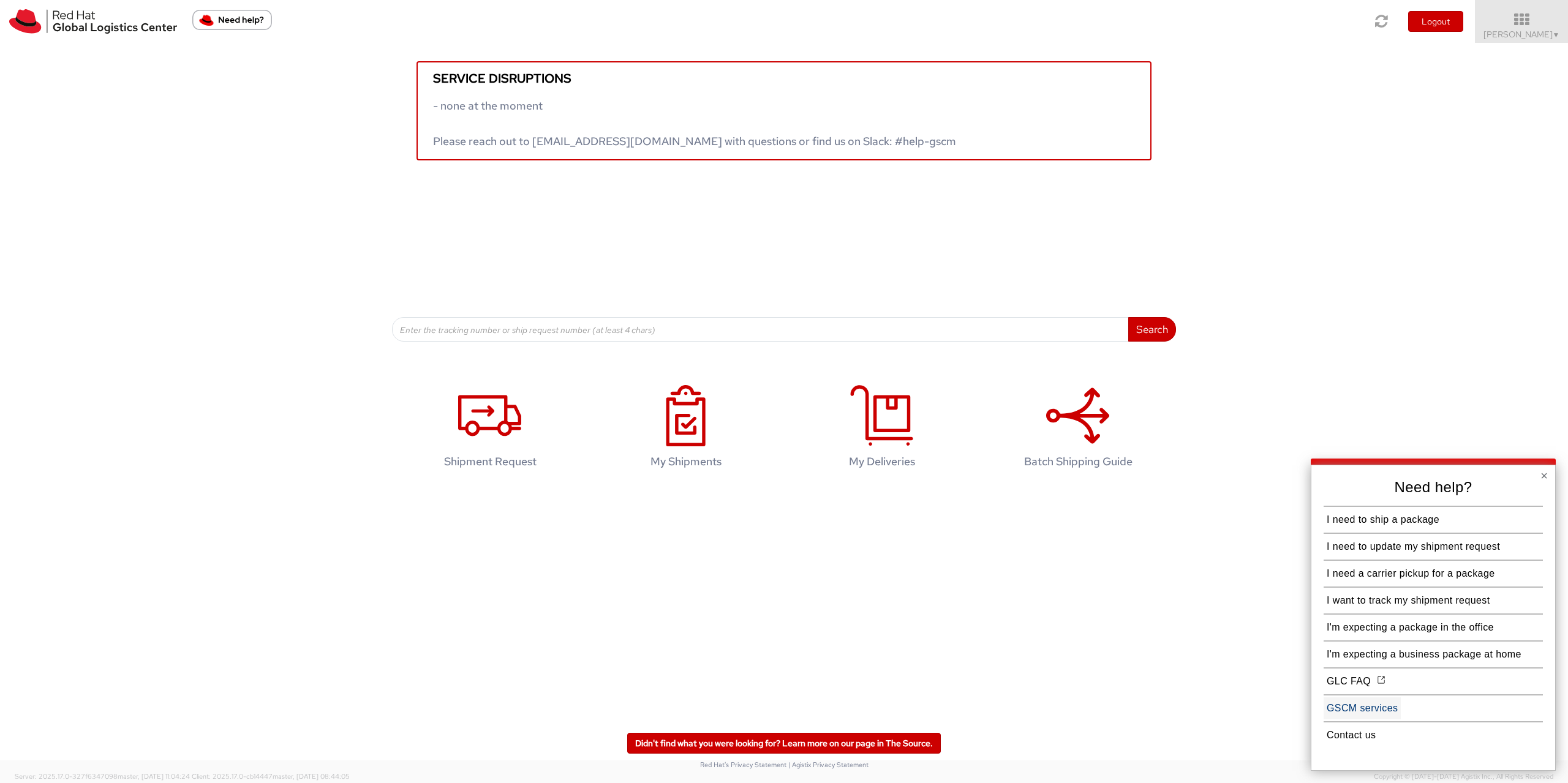
click at [1381, 704] on button "GSCM services" at bounding box center [1362, 708] width 77 height 22
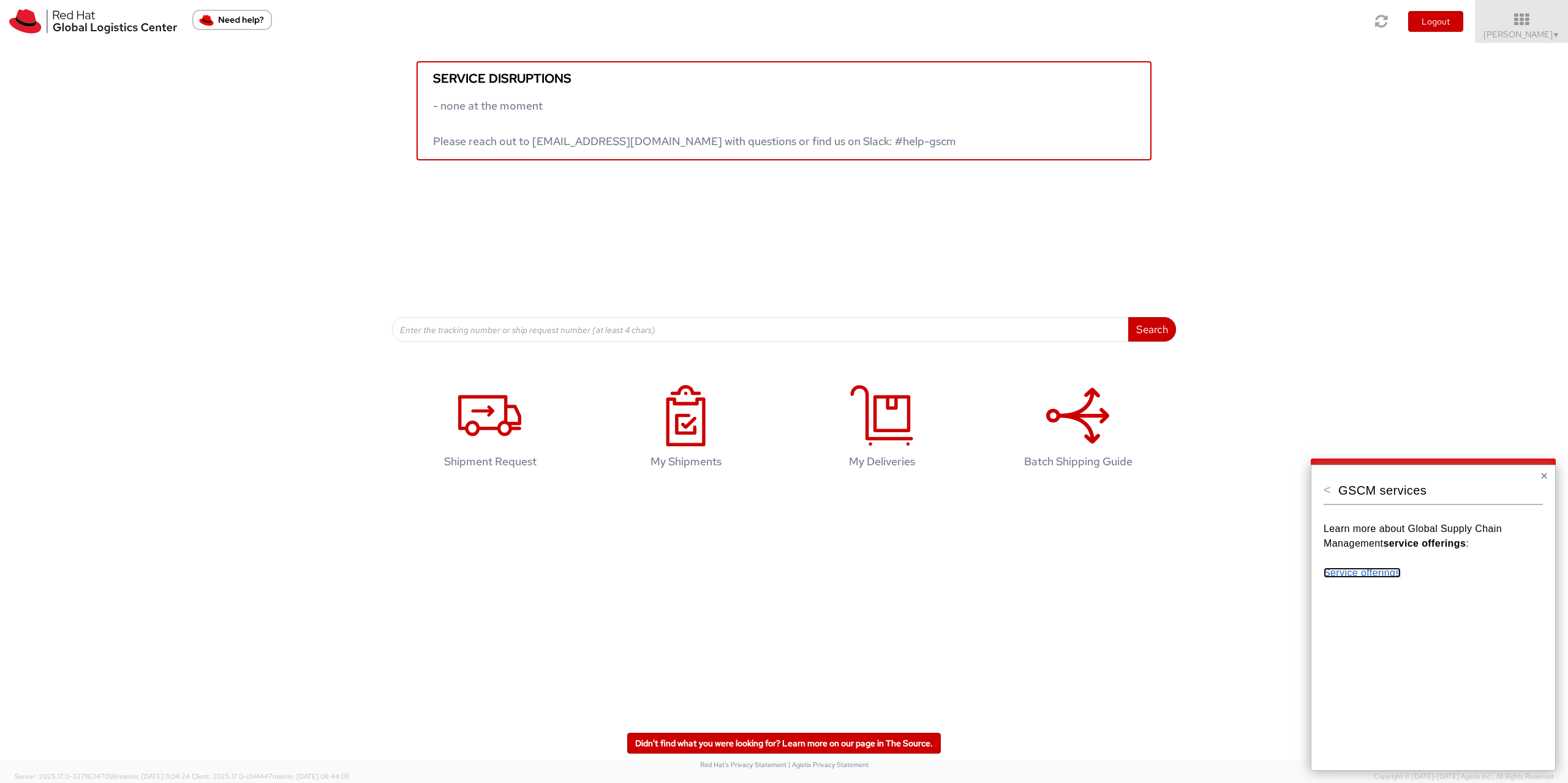
click at [1357, 575] on link "Service offerings" at bounding box center [1362, 573] width 77 height 11
click at [475, 426] on icon at bounding box center [489, 416] width 63 height 61
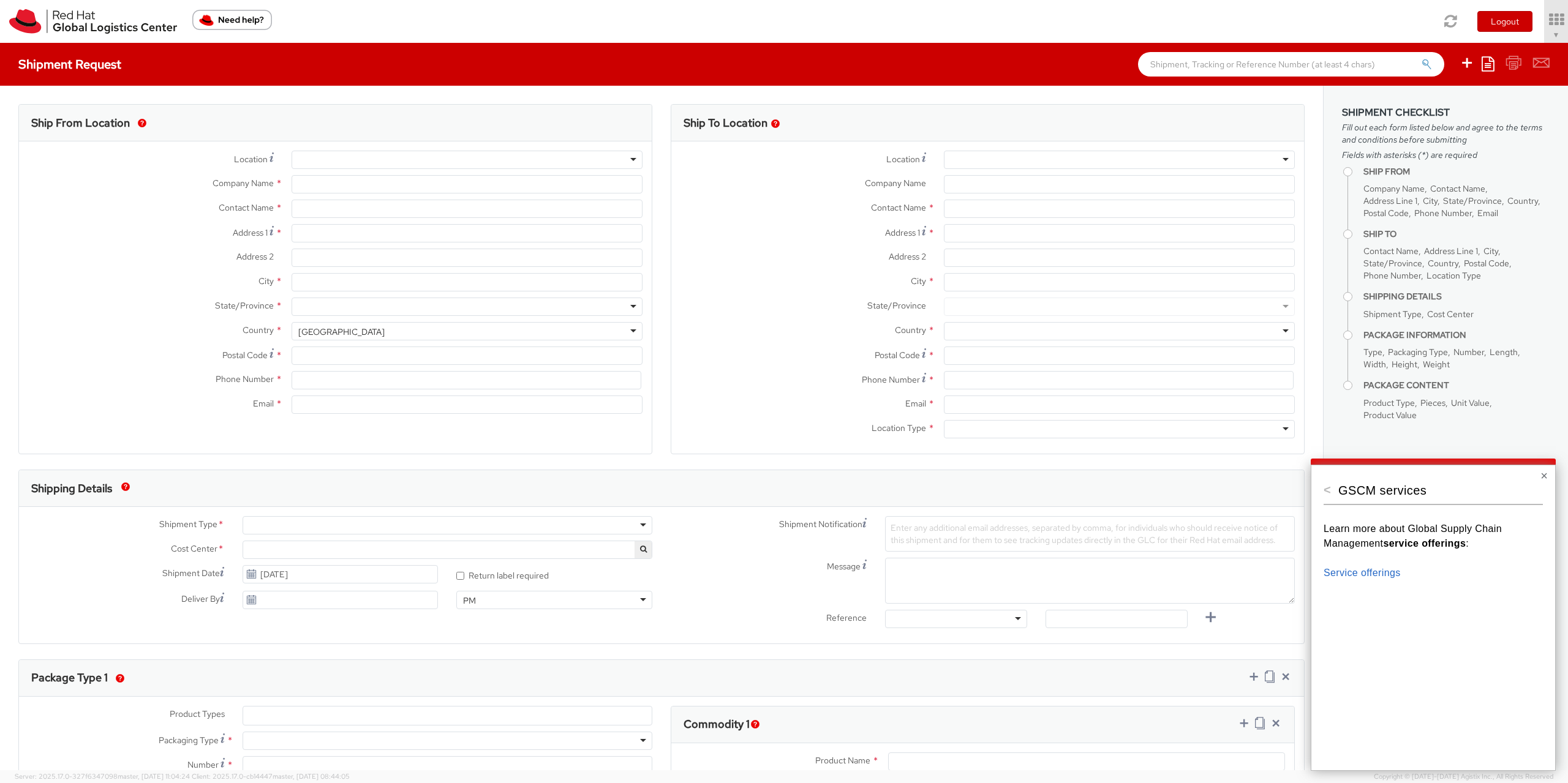
select select "901"
type input "Red Hat Czech s.r.o."
type input "[PERSON_NAME]"
type input "Purkynova 665/115"
type input "[GEOGRAPHIC_DATA]"
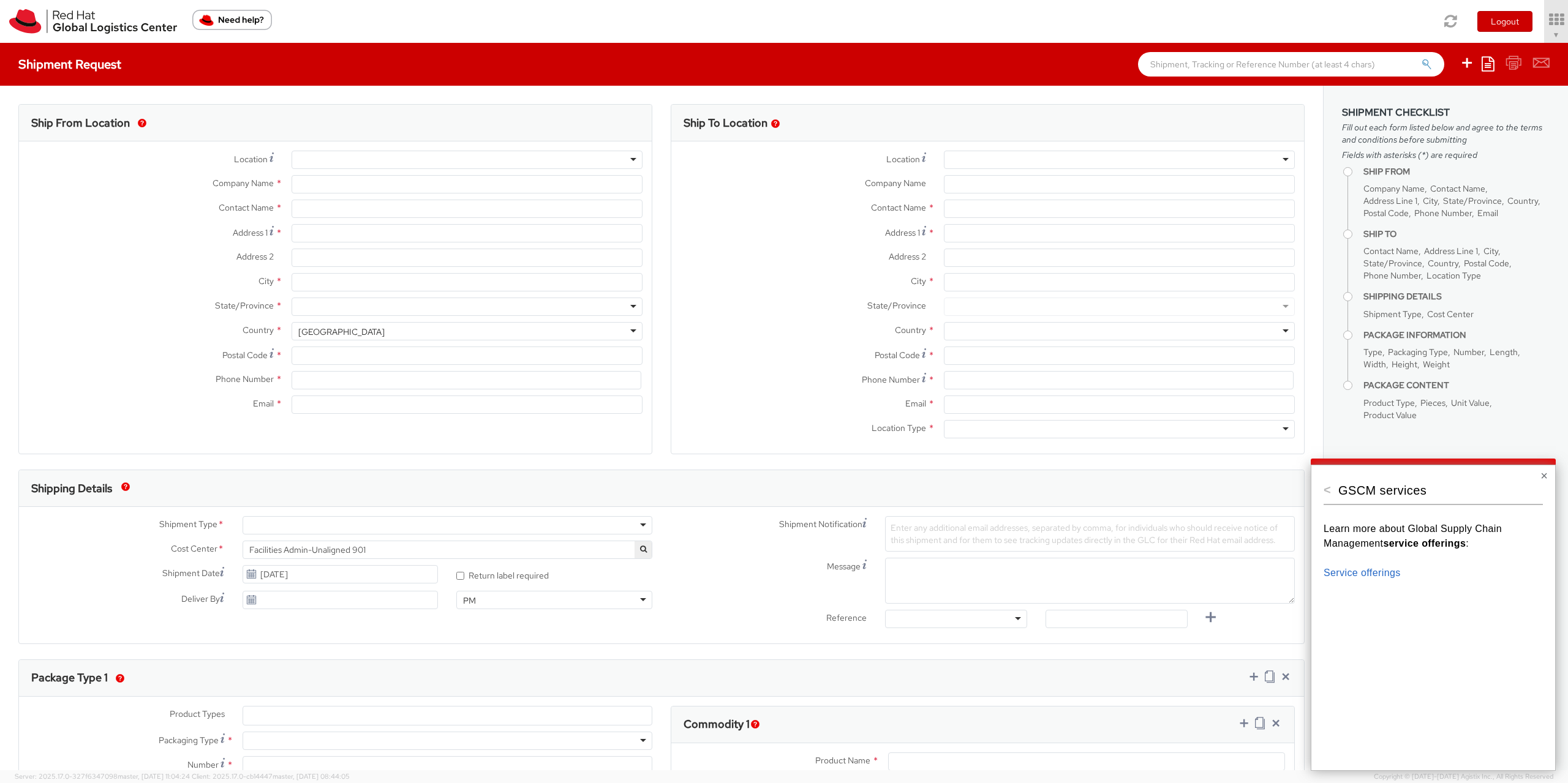
type input "621 00"
type input "420722077148"
type input "[EMAIL_ADDRESS][DOMAIN_NAME]"
select select "CM"
select select "KGS"
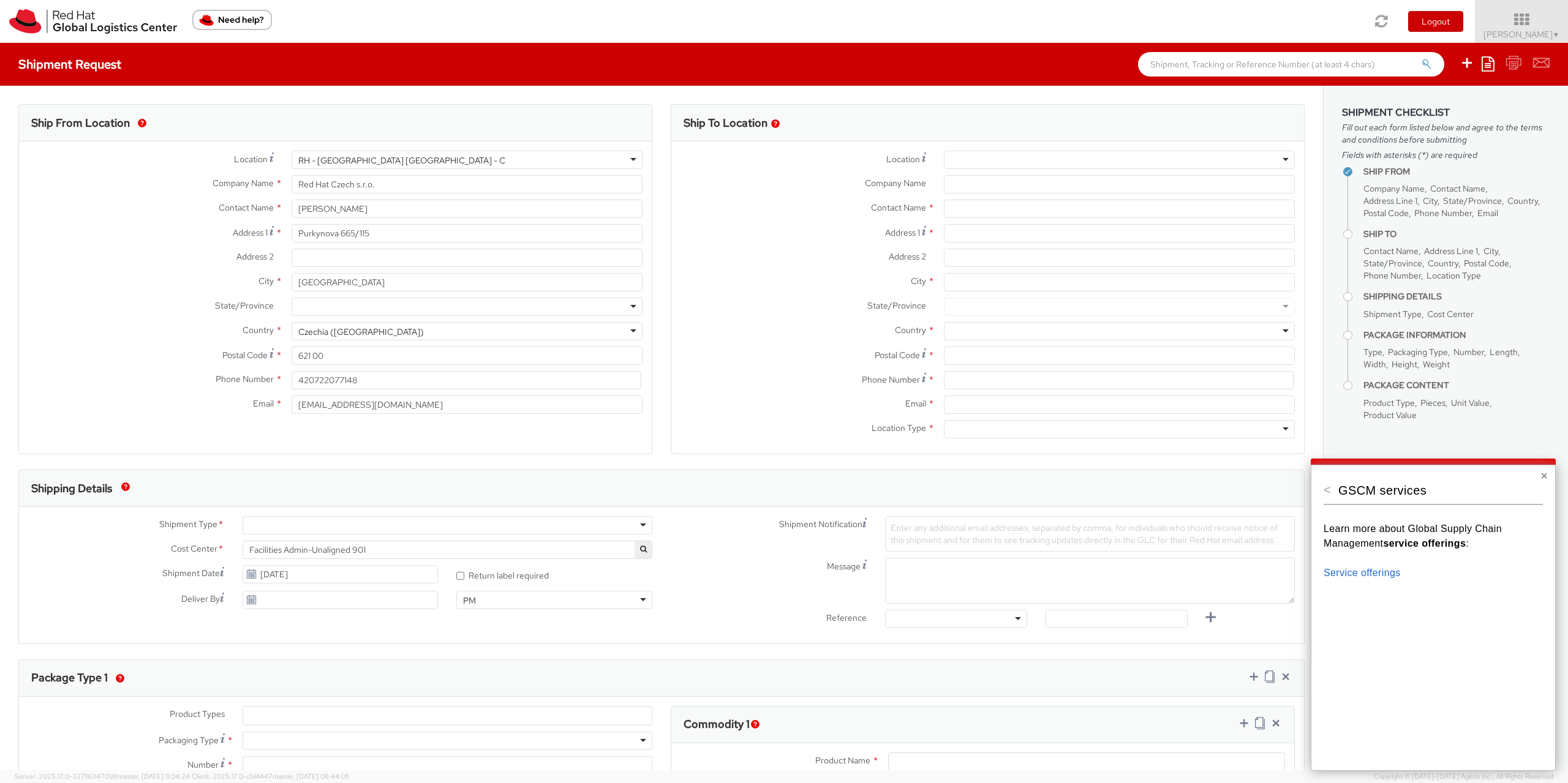
select select
click at [1335, 491] on div "<" at bounding box center [1330, 489] width 14 height 24
click at [1325, 490] on button "<" at bounding box center [1327, 490] width 7 height 12
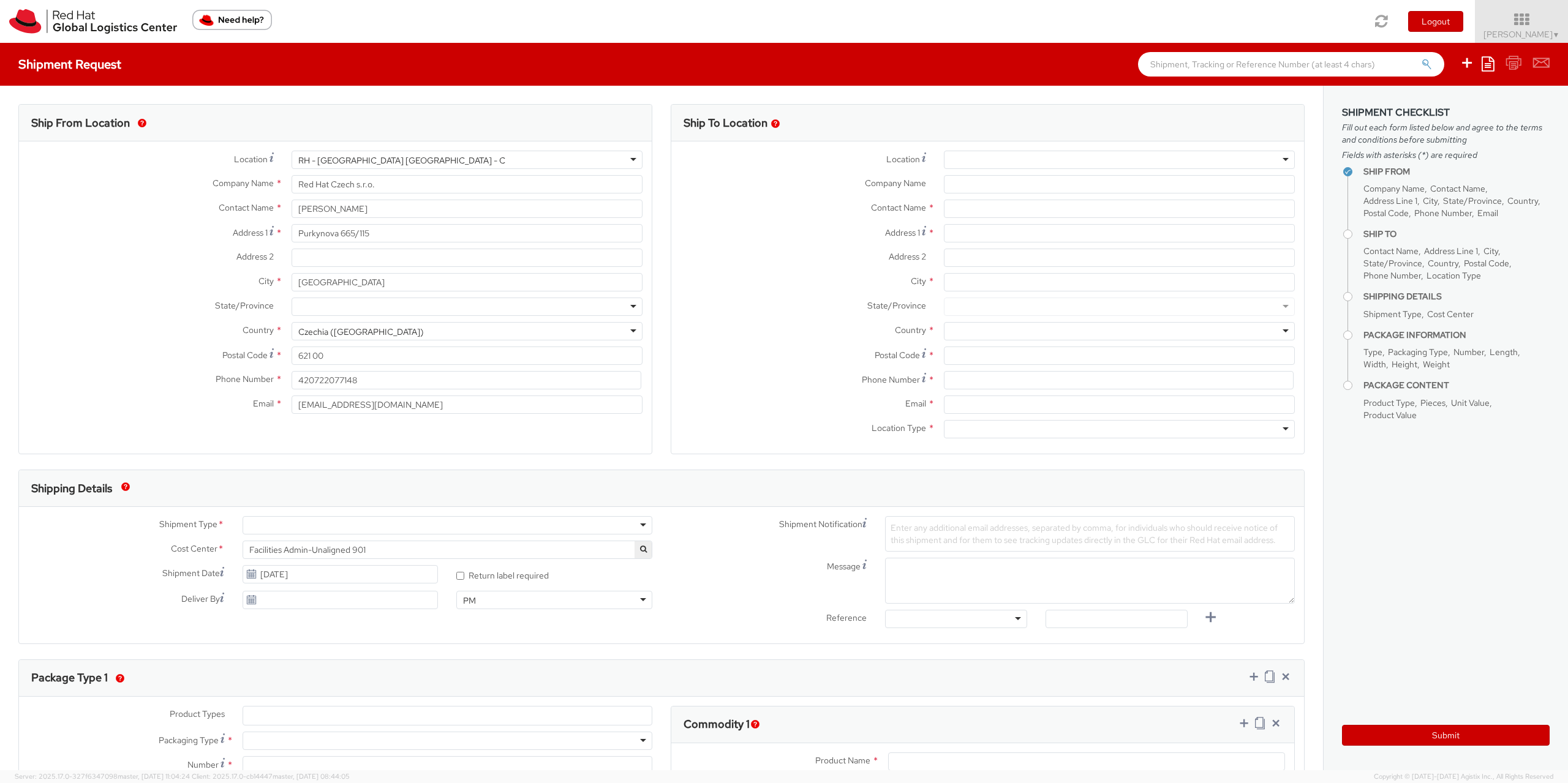
click at [249, 13] on img "Need help?" at bounding box center [232, 20] width 80 height 20
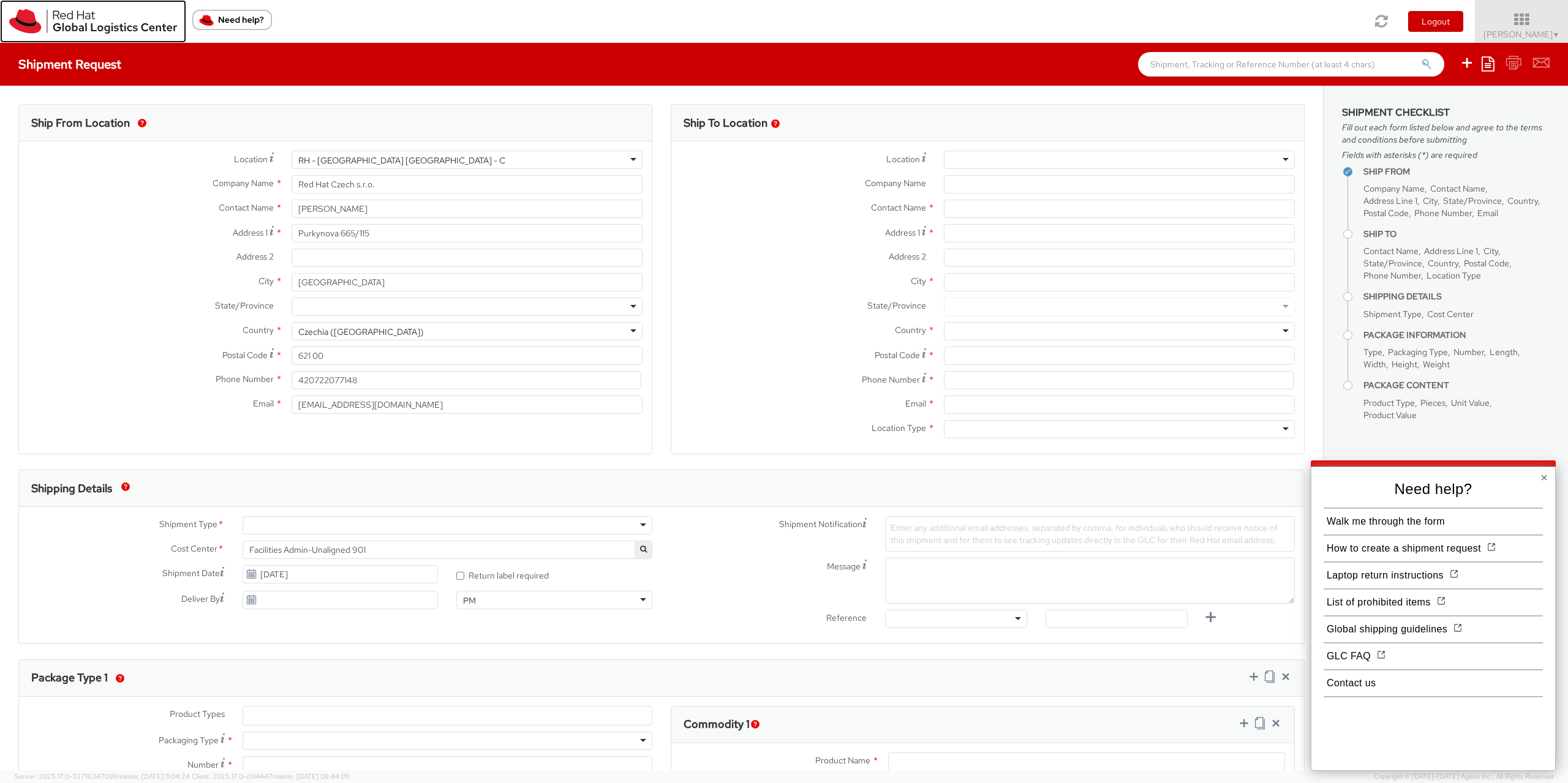
click at [101, 24] on img at bounding box center [93, 21] width 168 height 24
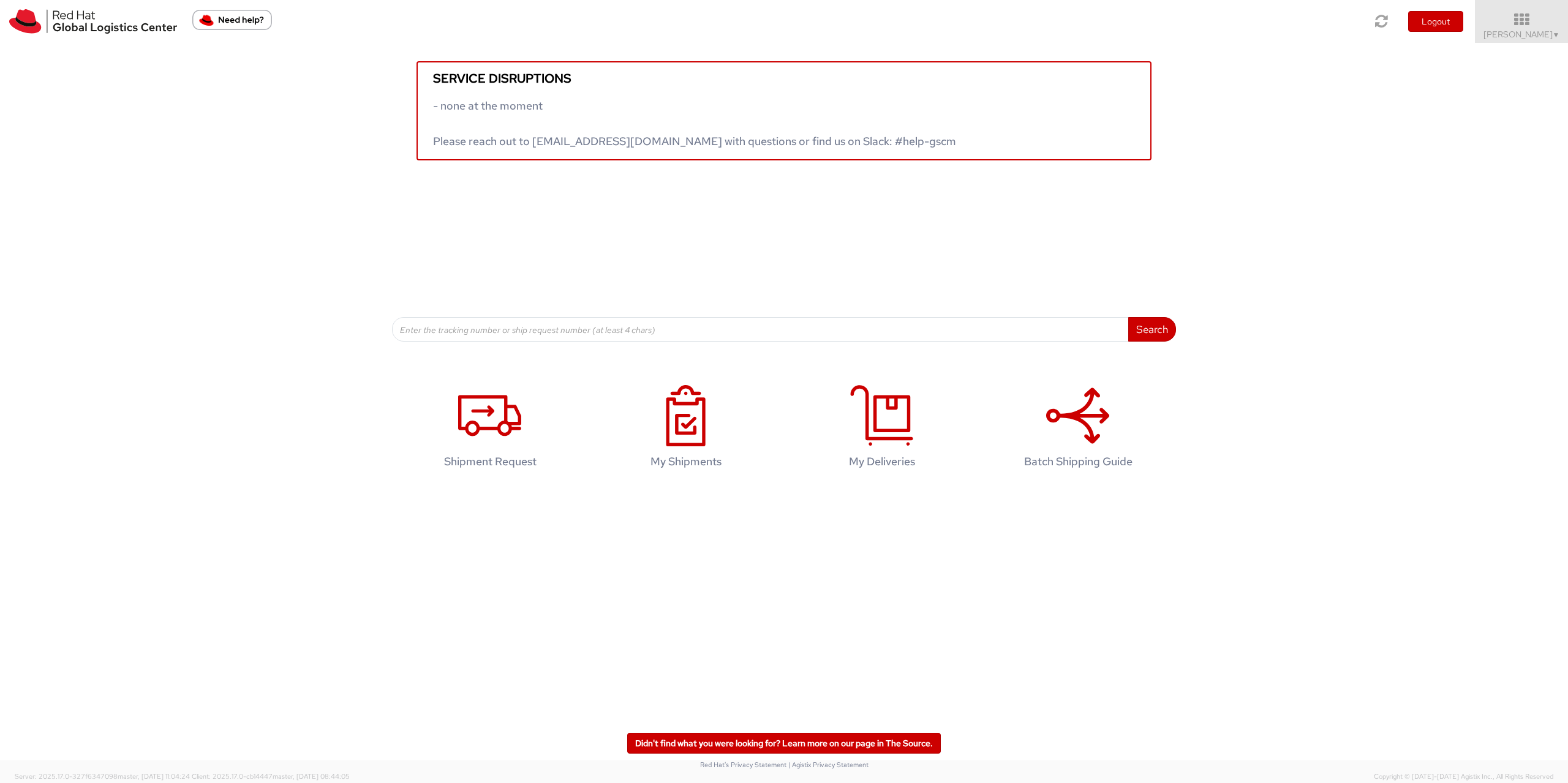
click at [238, 26] on img "Need help?" at bounding box center [232, 20] width 80 height 20
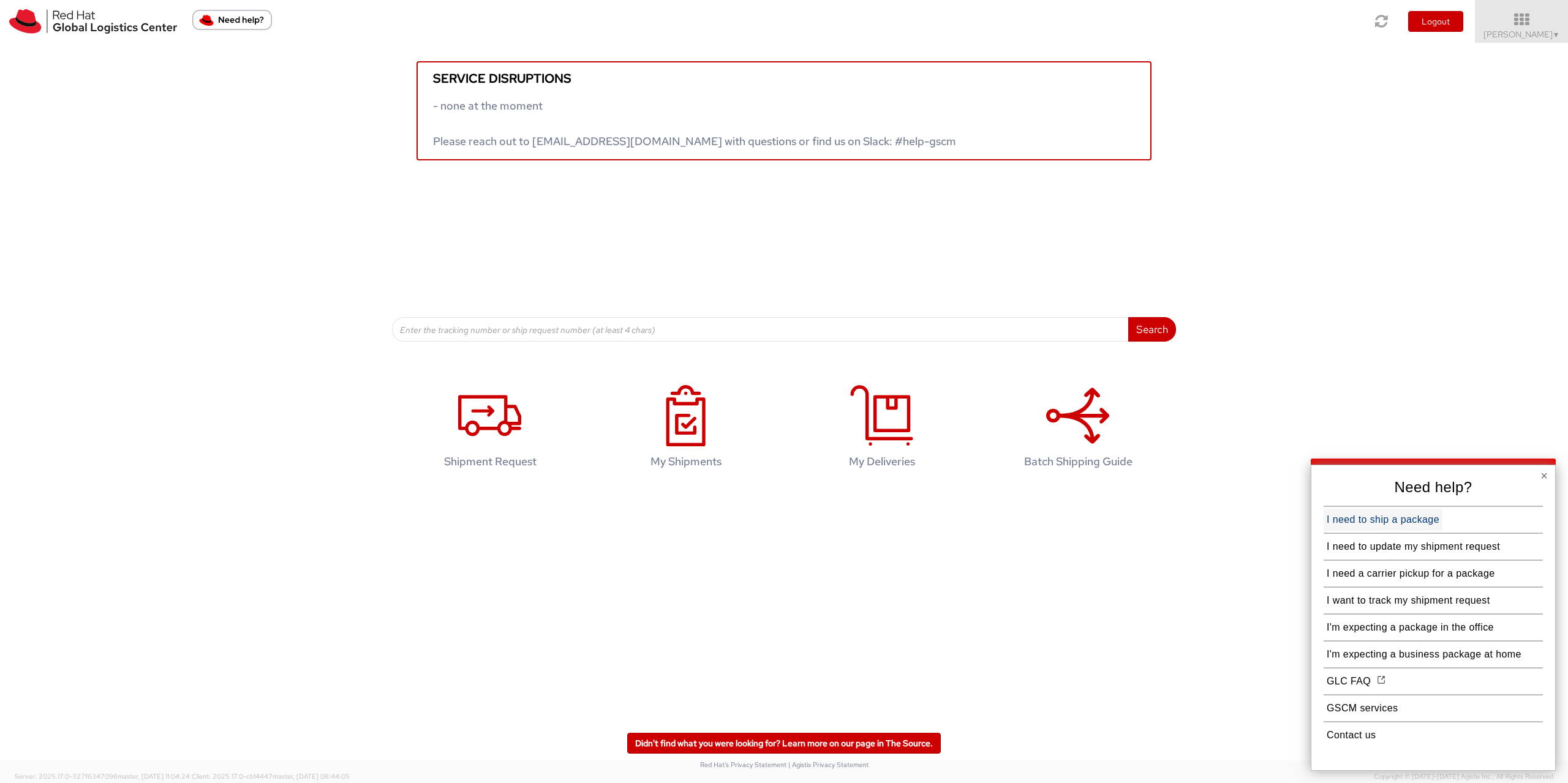
click at [1412, 518] on button "I need to ship a package" at bounding box center [1383, 519] width 119 height 22
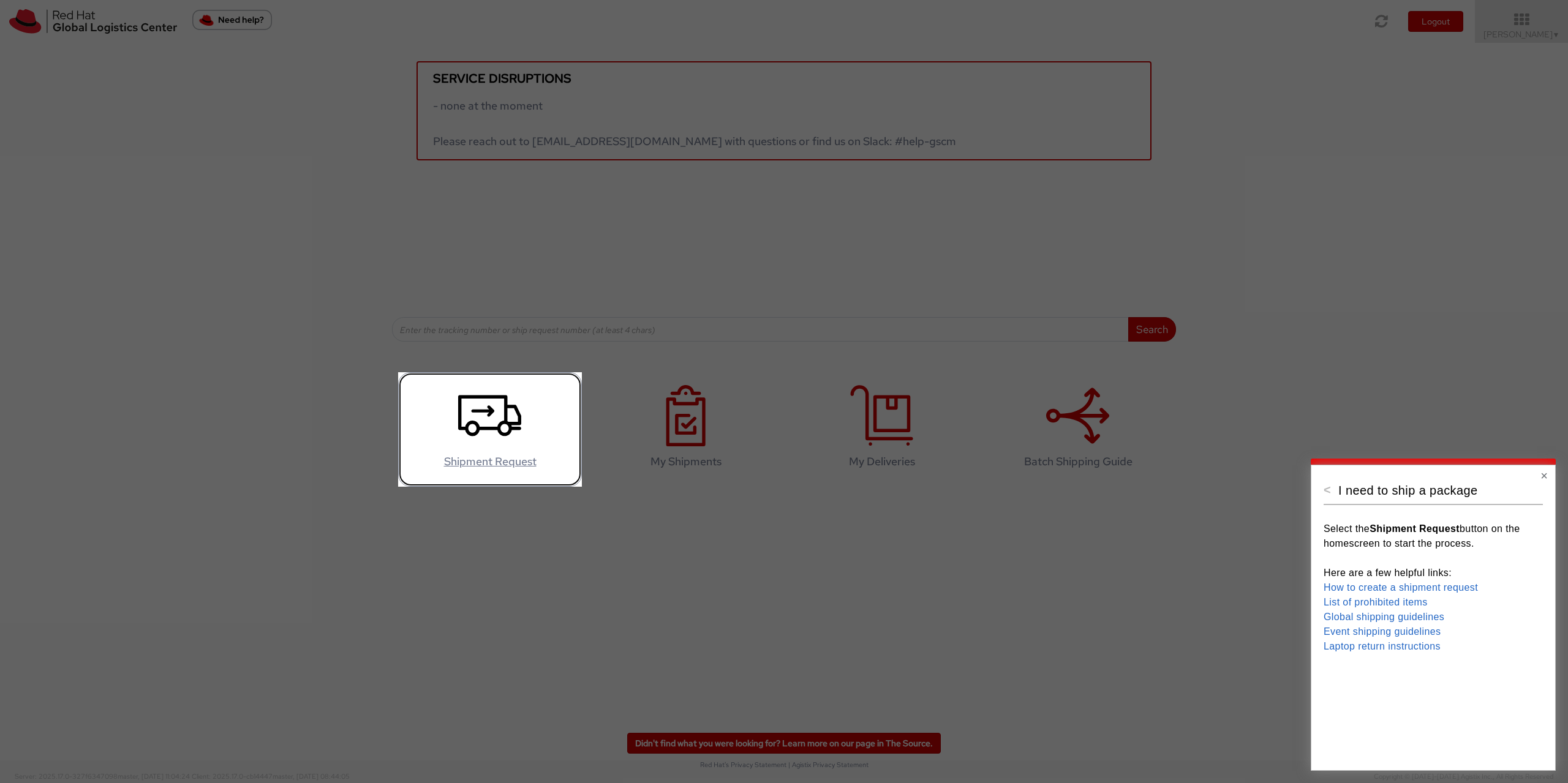
click at [450, 414] on link "Shipment Request" at bounding box center [490, 430] width 184 height 115
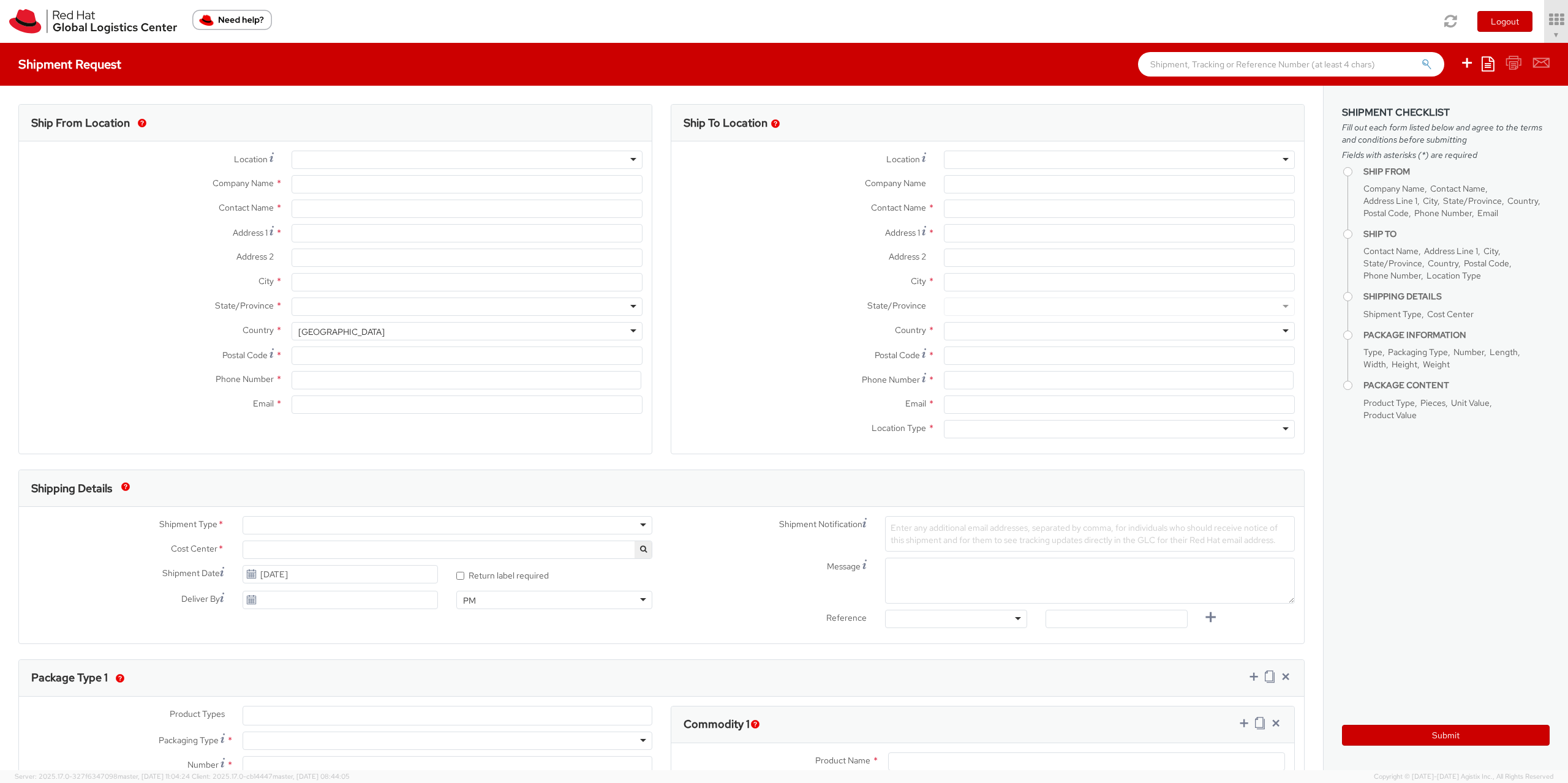
select select "901"
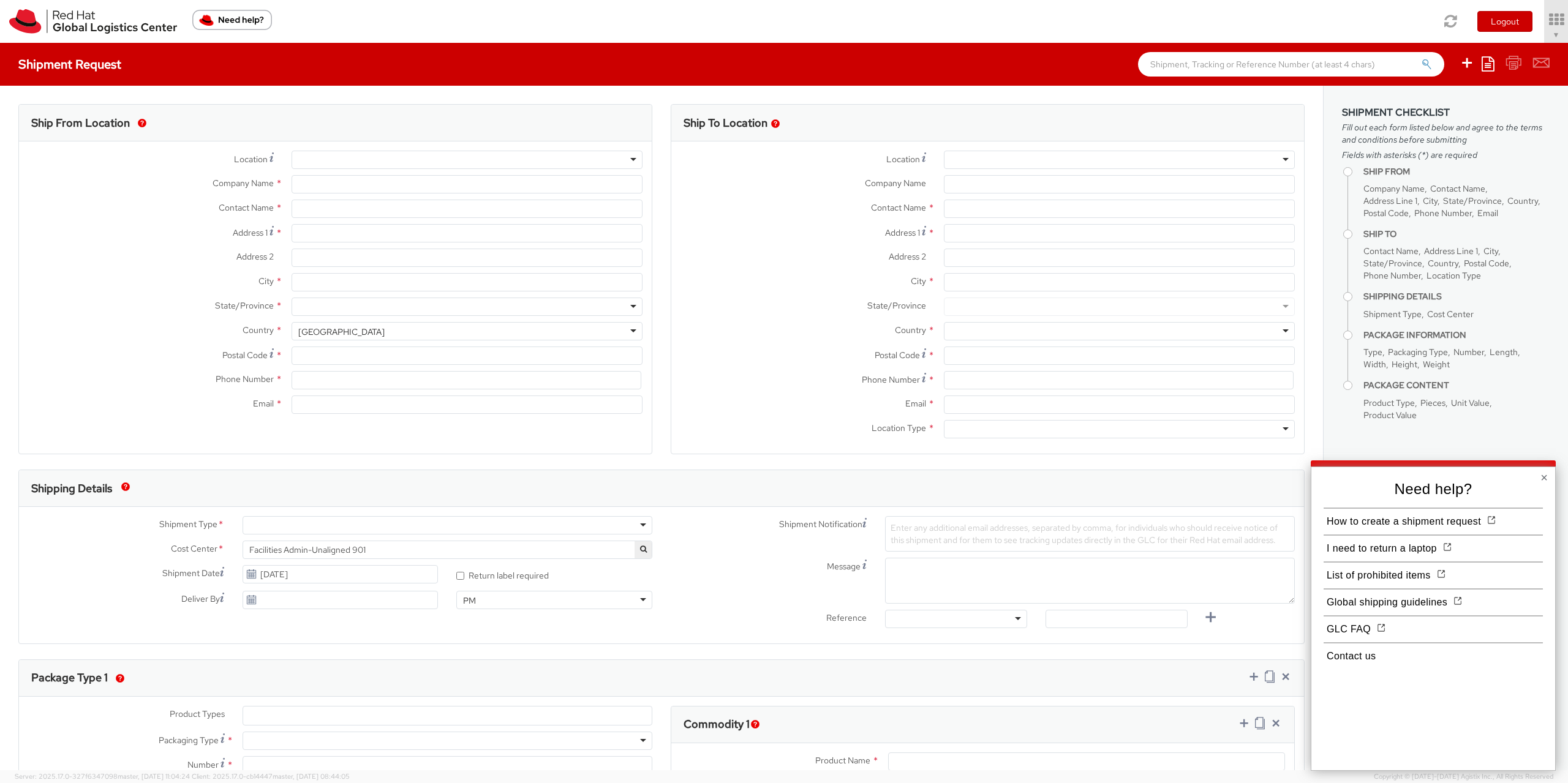
type input "Red Hat Czech s.r.o."
type input "[PERSON_NAME]"
type input "Purkynova 665/115"
type input "[GEOGRAPHIC_DATA]"
type input "621 00"
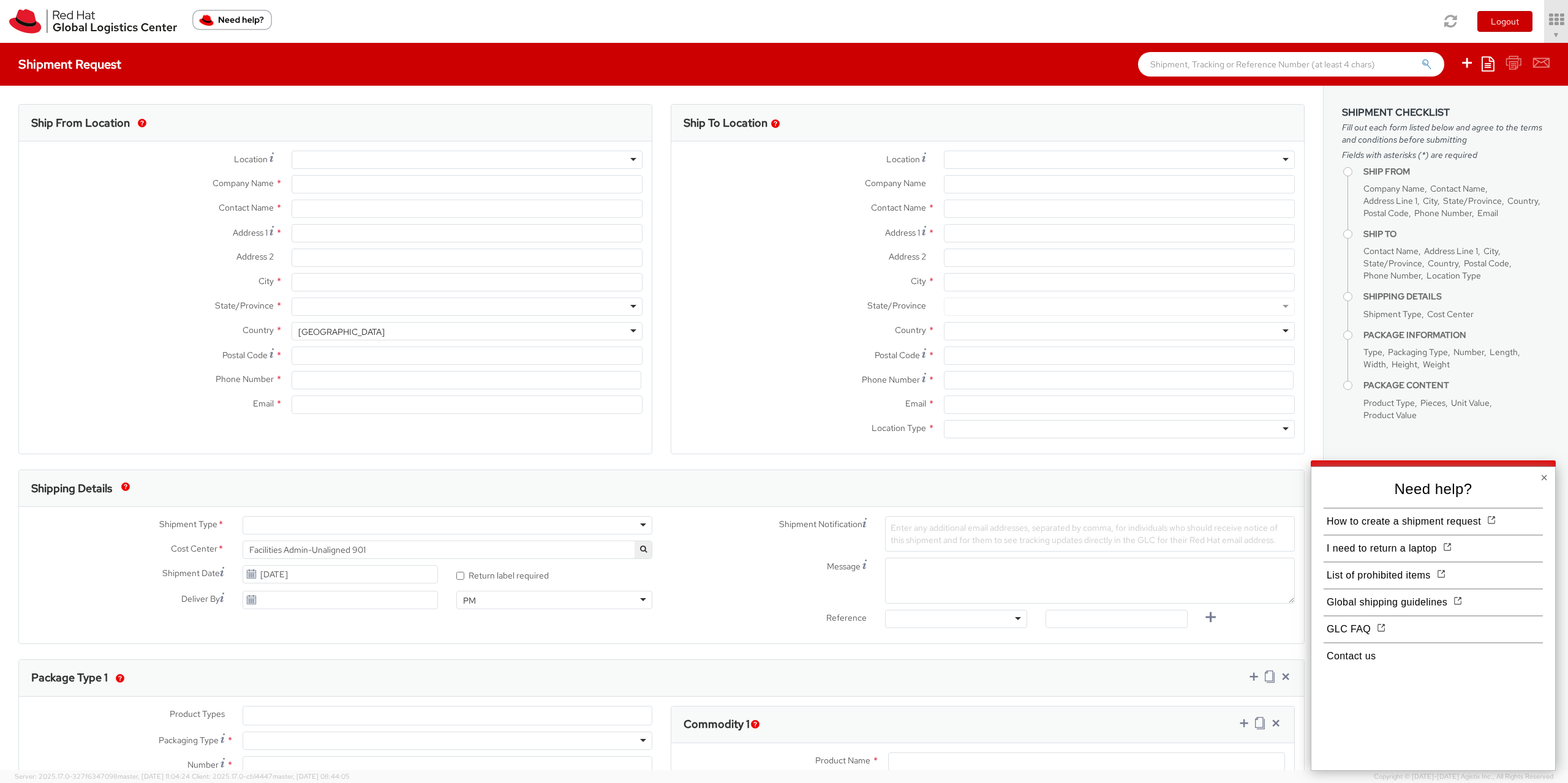
type input "420722077148"
type input "[EMAIL_ADDRESS][DOMAIN_NAME]"
select select "CM"
select select "KGS"
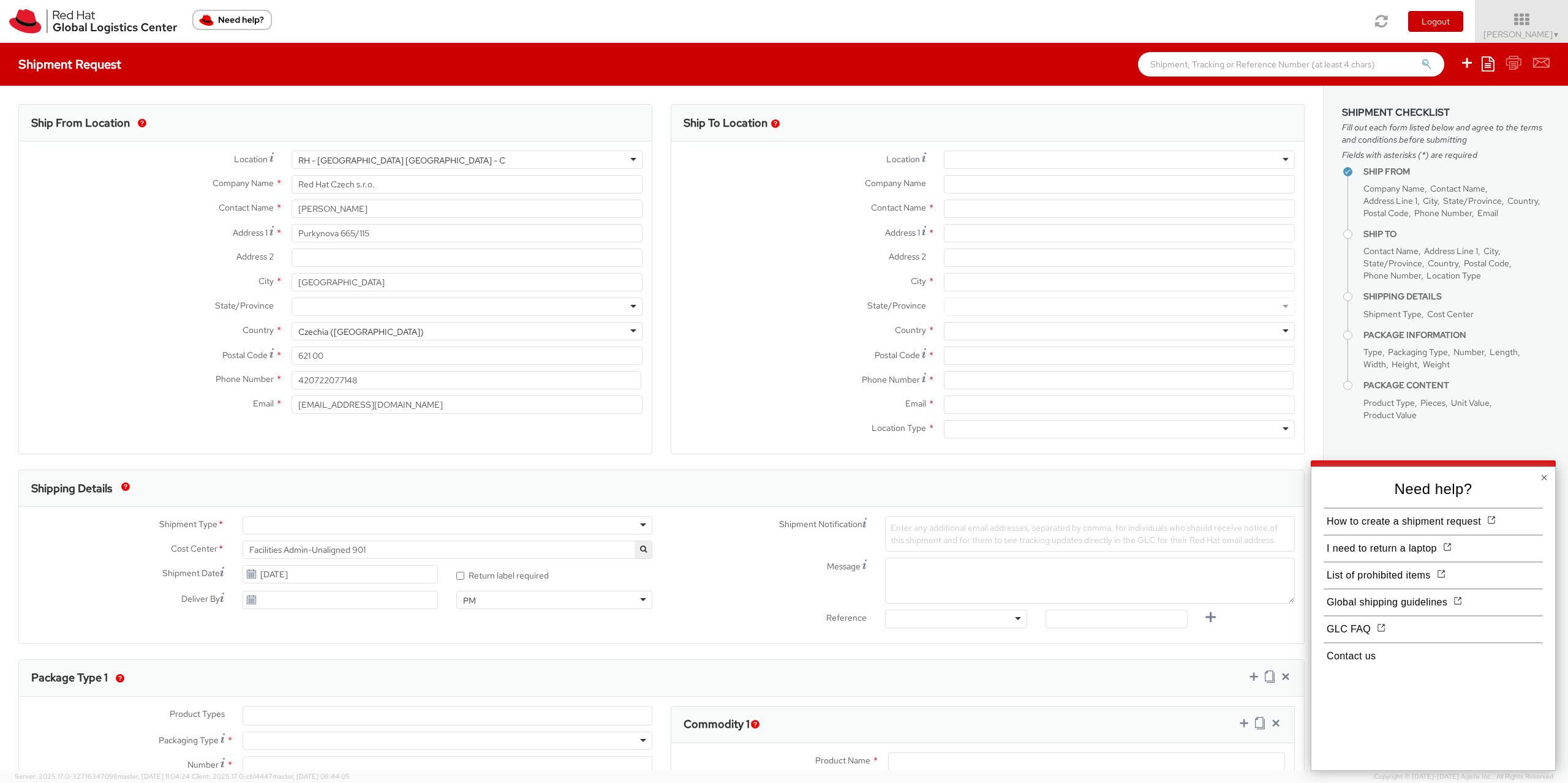
select select
click at [1409, 599] on button "Global shipping guidelines" at bounding box center [1387, 602] width 127 height 22
click at [1549, 474] on div "× Need help? How to create a shipment request I need to return a laptop List of…" at bounding box center [1433, 619] width 245 height 304
click at [1548, 476] on div "× Need help? How to create a shipment request I need to return a laptop List of…" at bounding box center [1433, 619] width 245 height 304
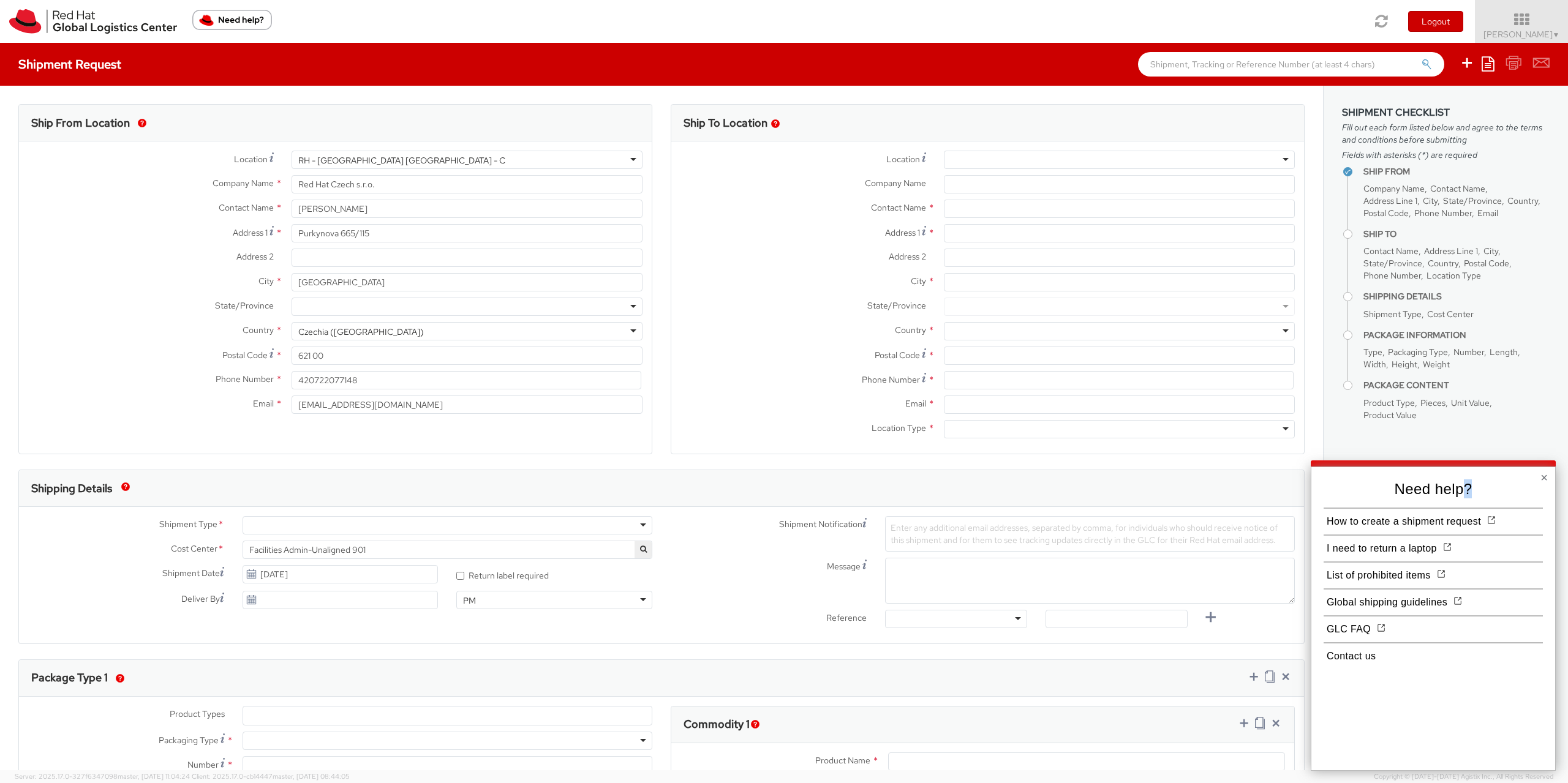
click at [1547, 476] on div "× Need help? How to create a shipment request I need to return a laptop List of…" at bounding box center [1433, 619] width 245 height 304
click at [1546, 474] on button "×" at bounding box center [1544, 478] width 7 height 12
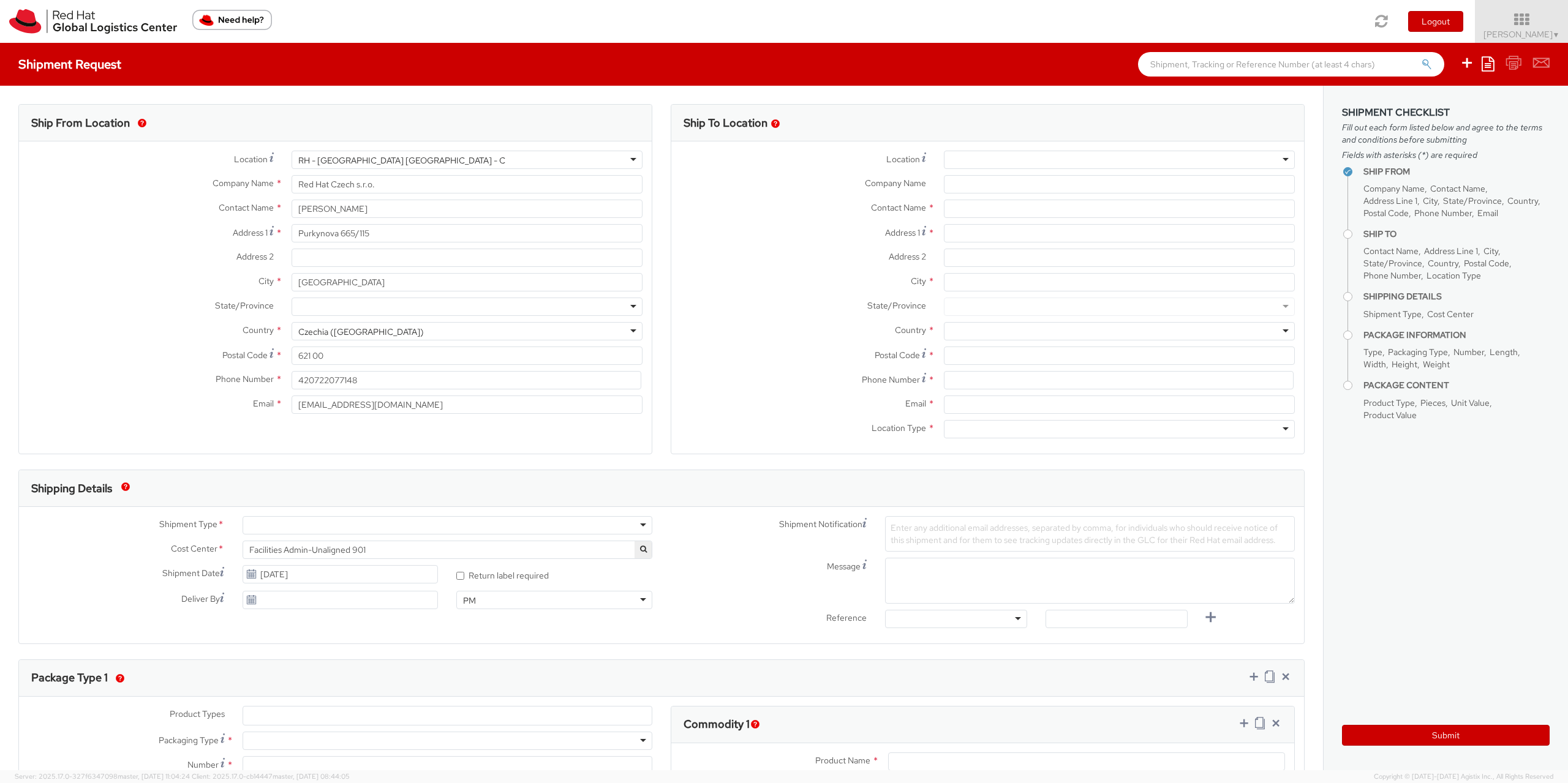
click at [127, 485] on img "button" at bounding box center [126, 487] width 9 height 9
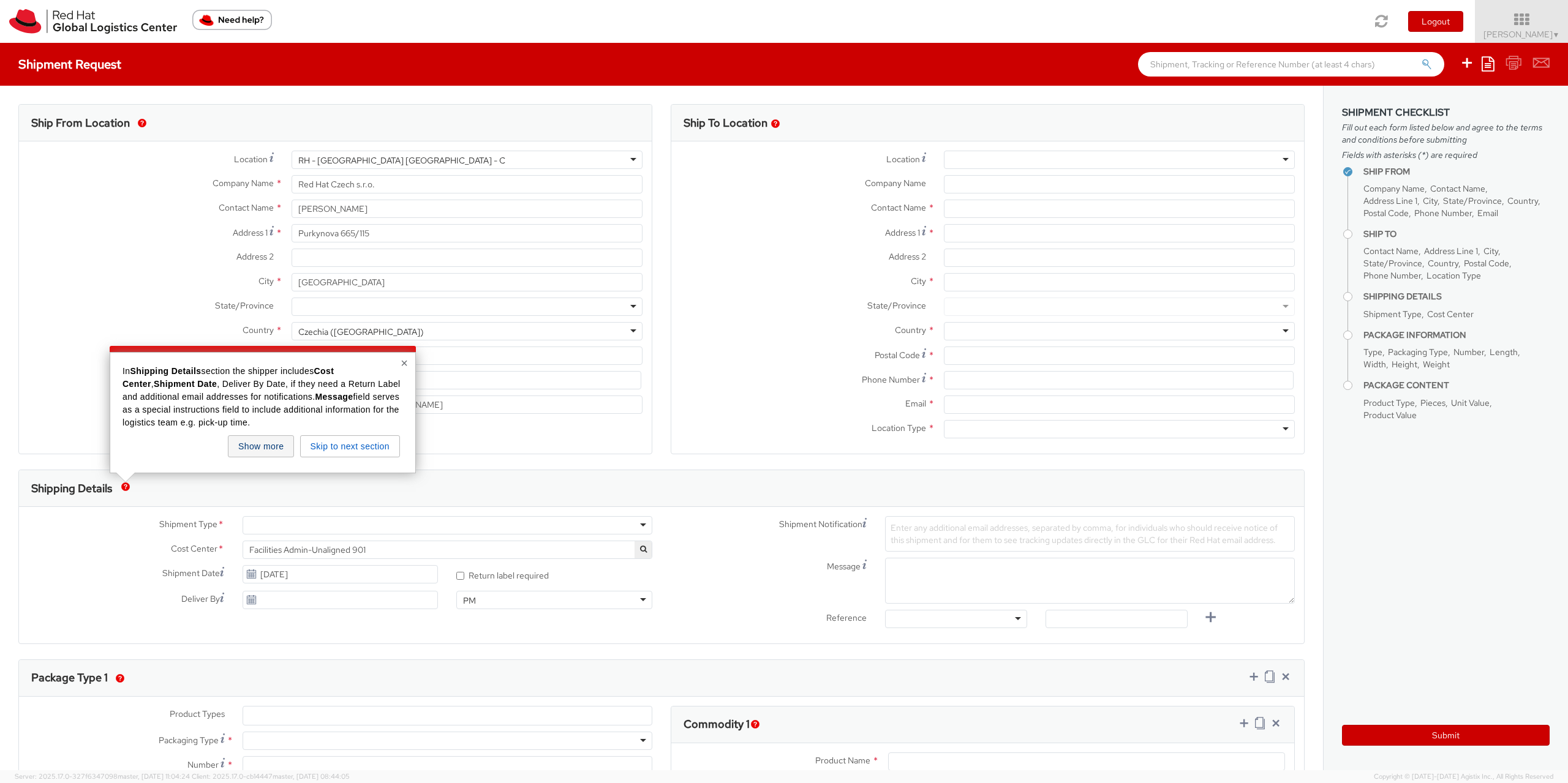
click at [272, 449] on button "Show more" at bounding box center [261, 446] width 66 height 22
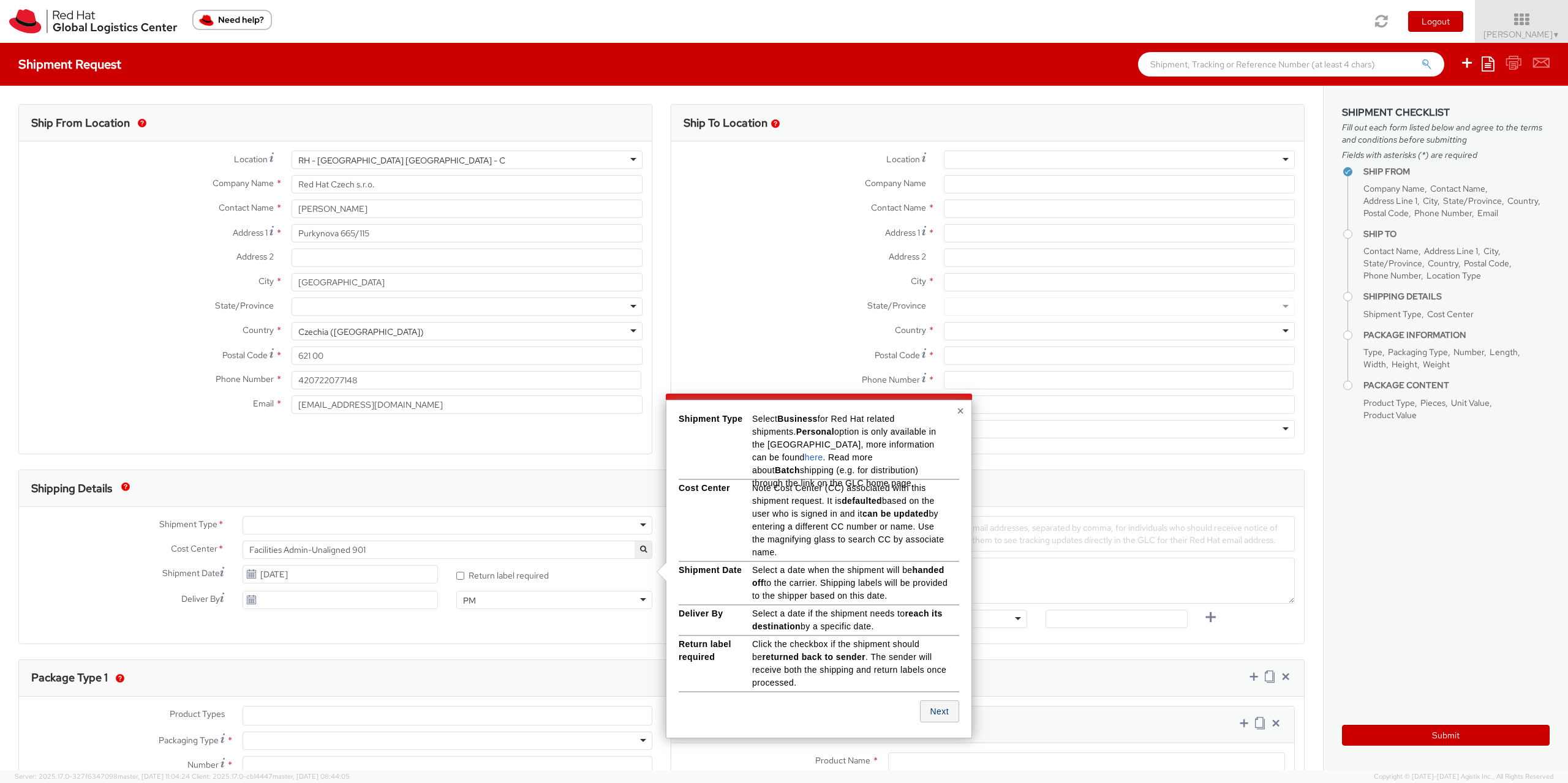
click at [948, 714] on button "Next" at bounding box center [939, 711] width 39 height 22
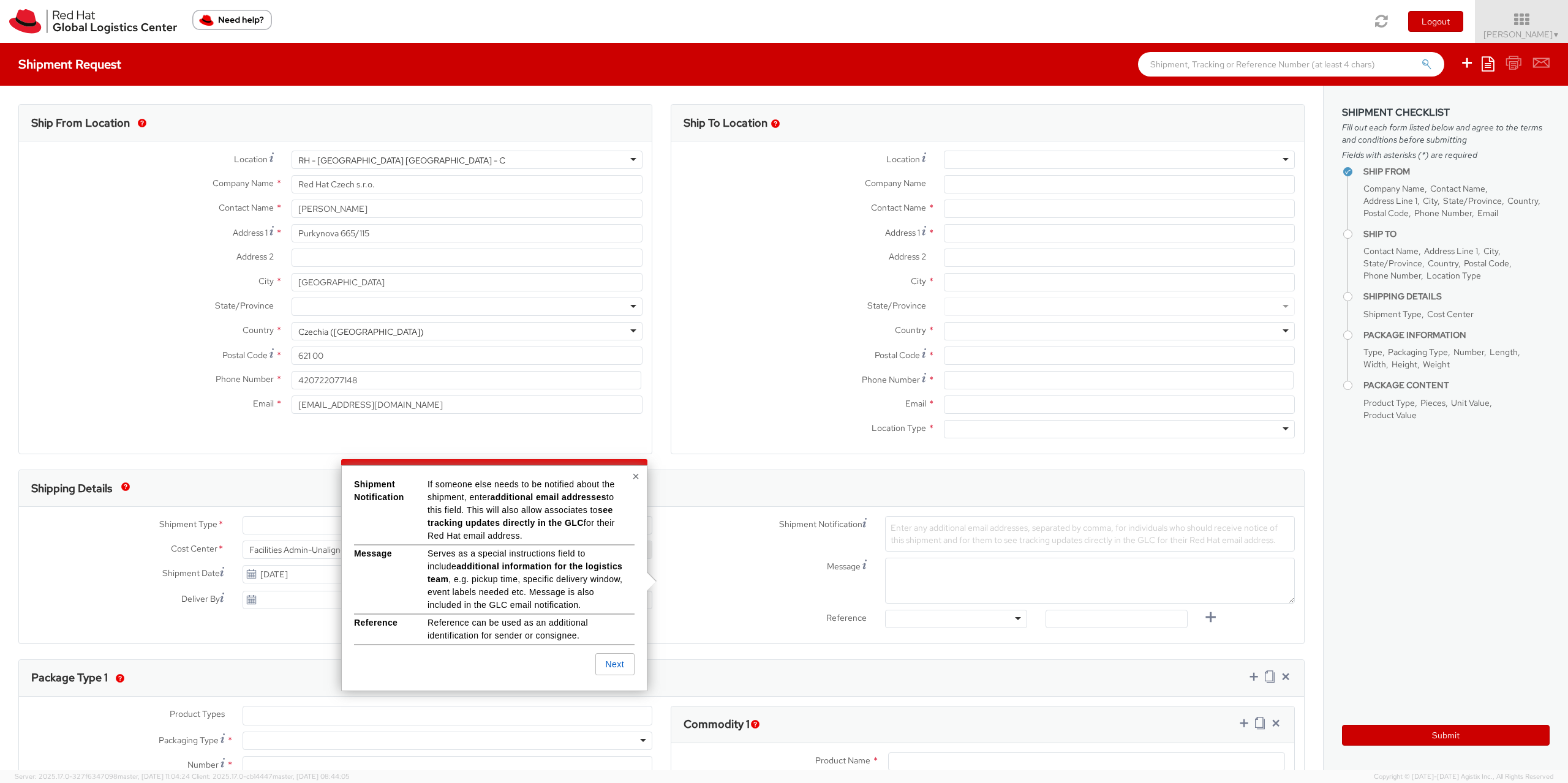
click at [745, 602] on div "Message" at bounding box center [983, 581] width 642 height 46
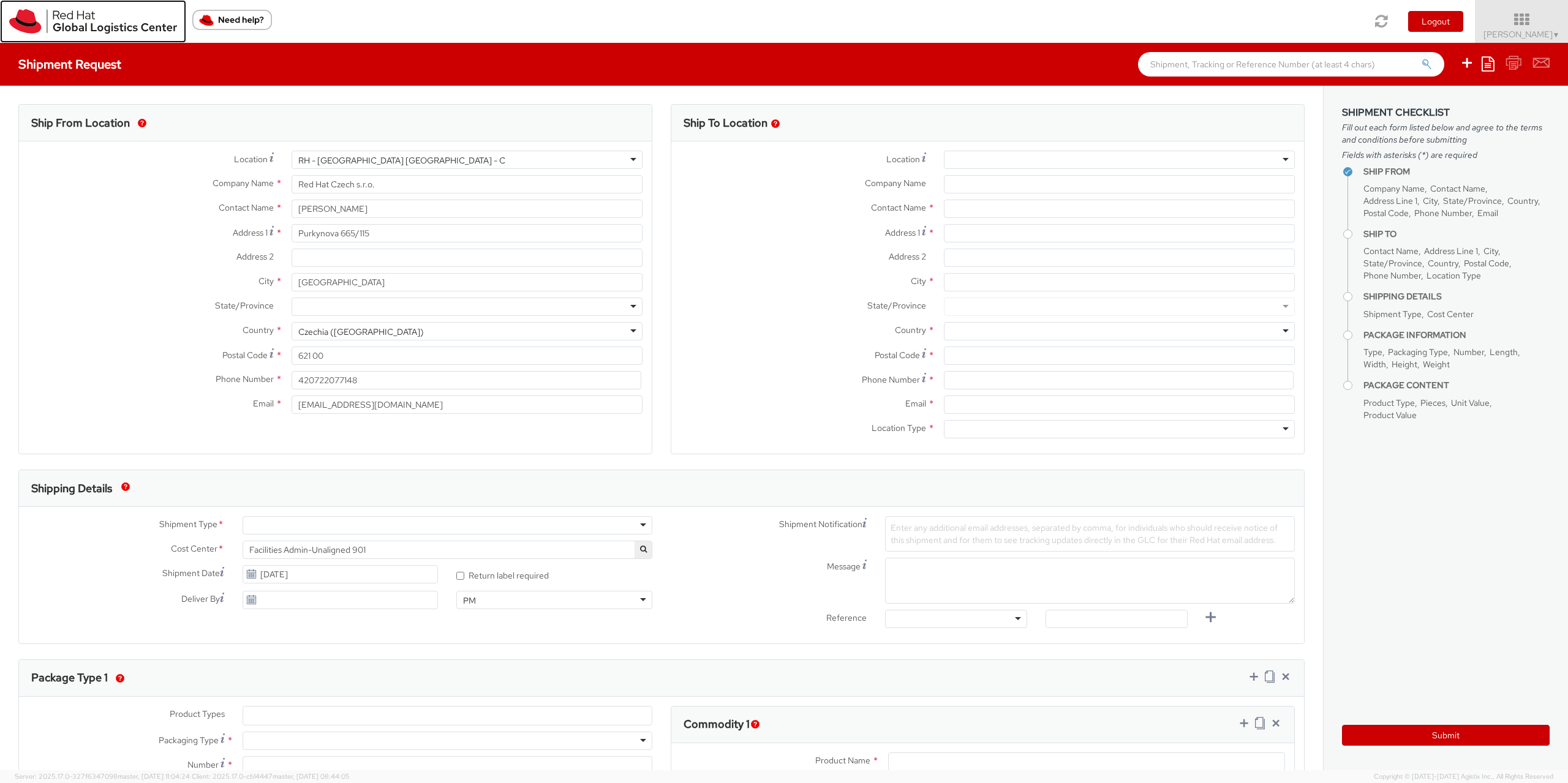
click at [94, 19] on img at bounding box center [93, 21] width 168 height 24
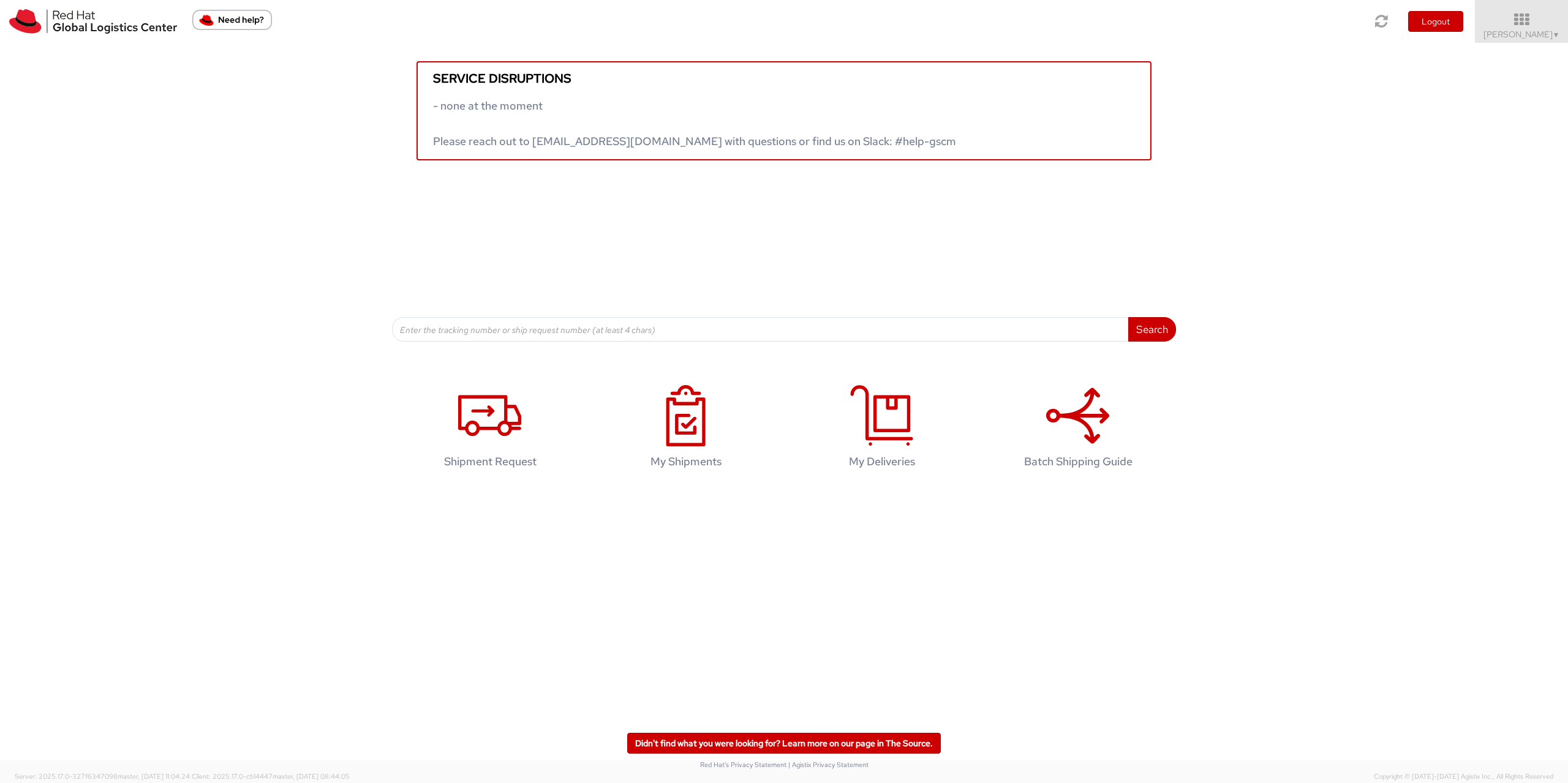
click at [229, 21] on img "Need help?" at bounding box center [232, 20] width 80 height 20
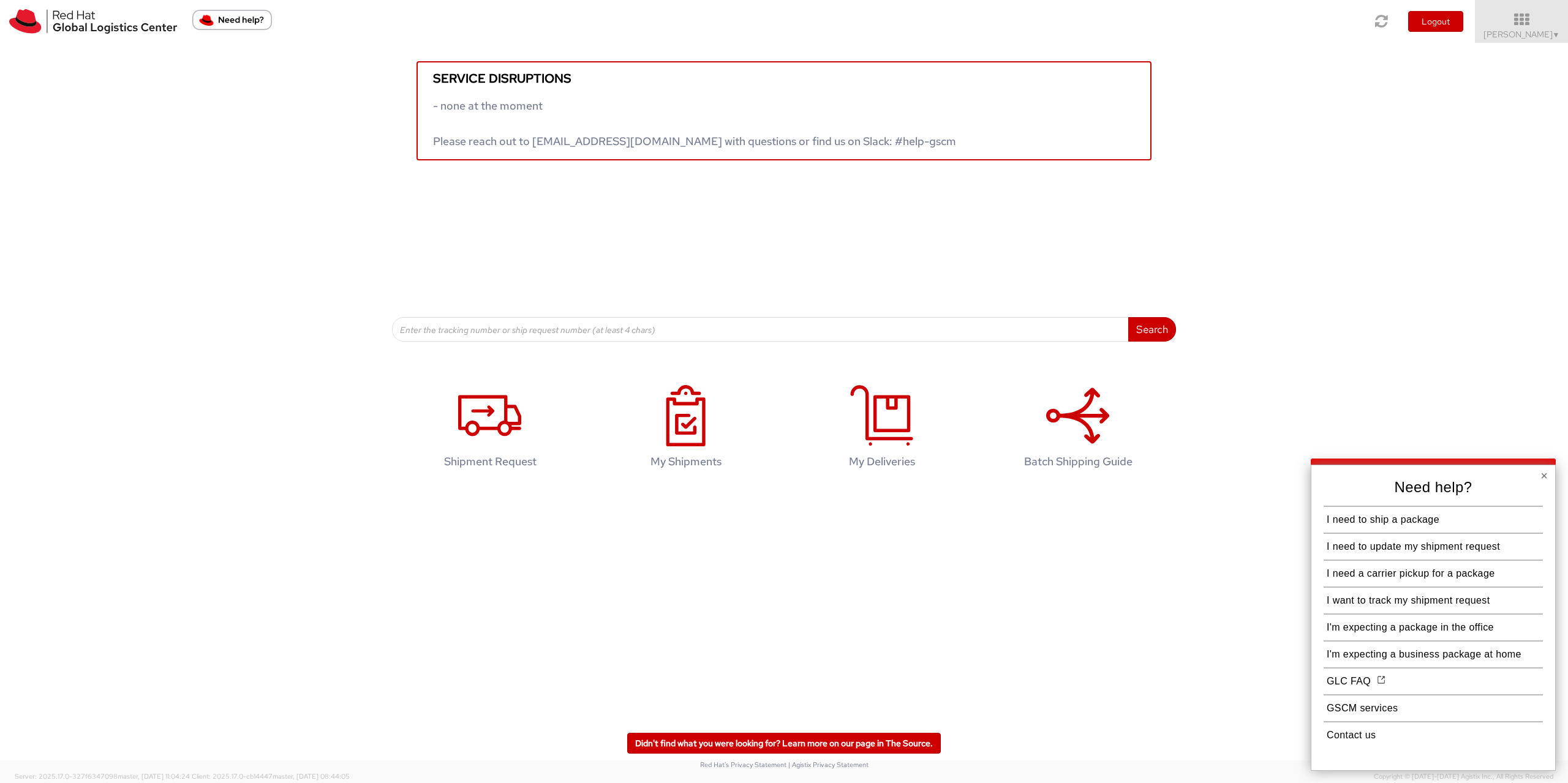
click at [1542, 474] on button "×" at bounding box center [1544, 476] width 7 height 12
